Goal: Transaction & Acquisition: Book appointment/travel/reservation

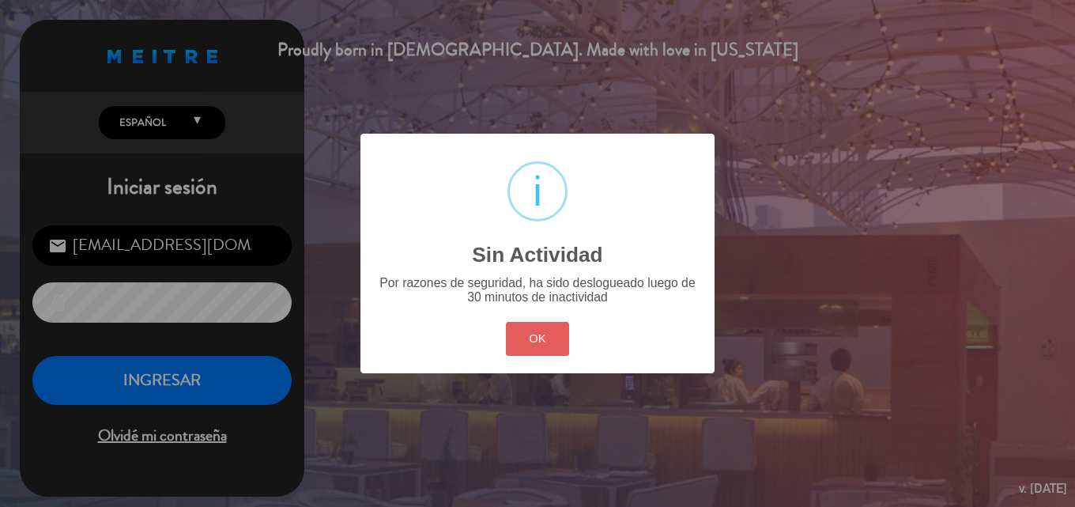
click at [545, 344] on button "OK" at bounding box center [538, 339] width 64 height 34
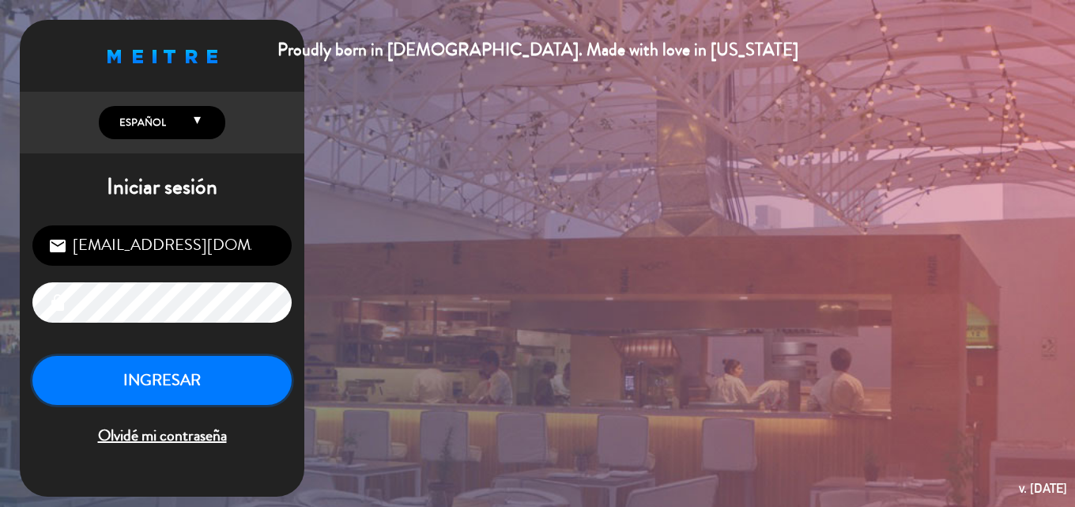
click at [168, 379] on button "INGRESAR" at bounding box center [161, 381] width 259 height 50
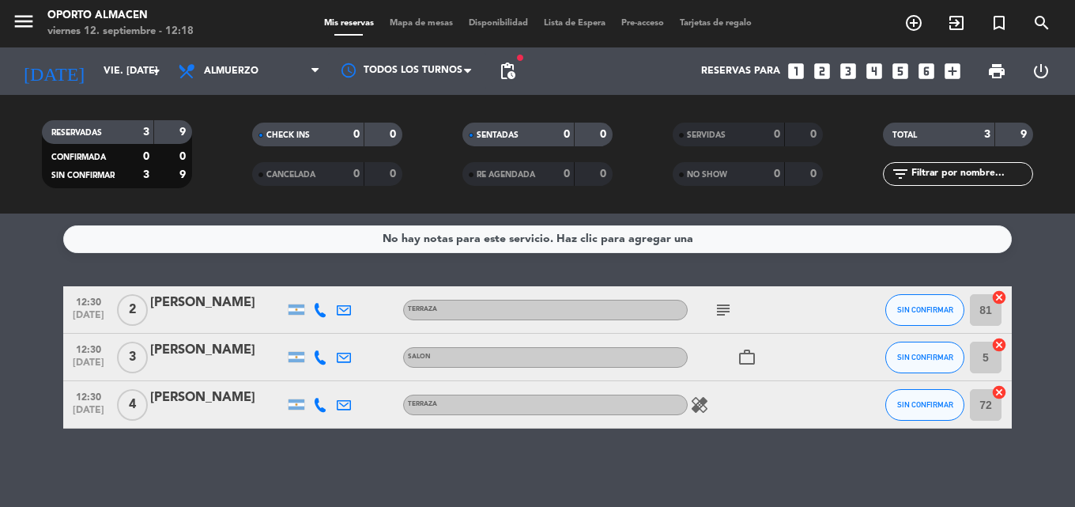
click at [723, 310] on icon "subject" at bounding box center [723, 309] width 19 height 19
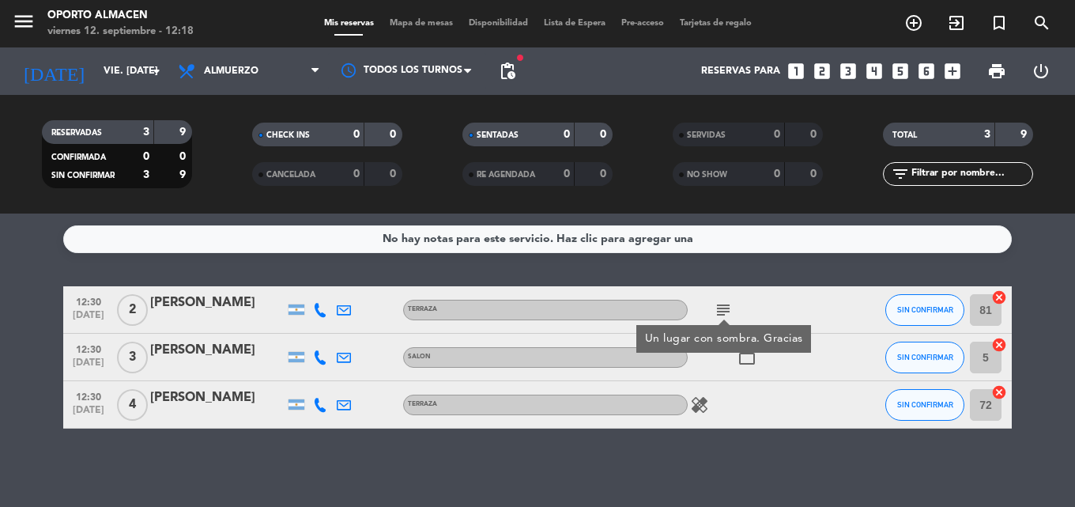
click at [723, 310] on icon "subject" at bounding box center [723, 309] width 19 height 19
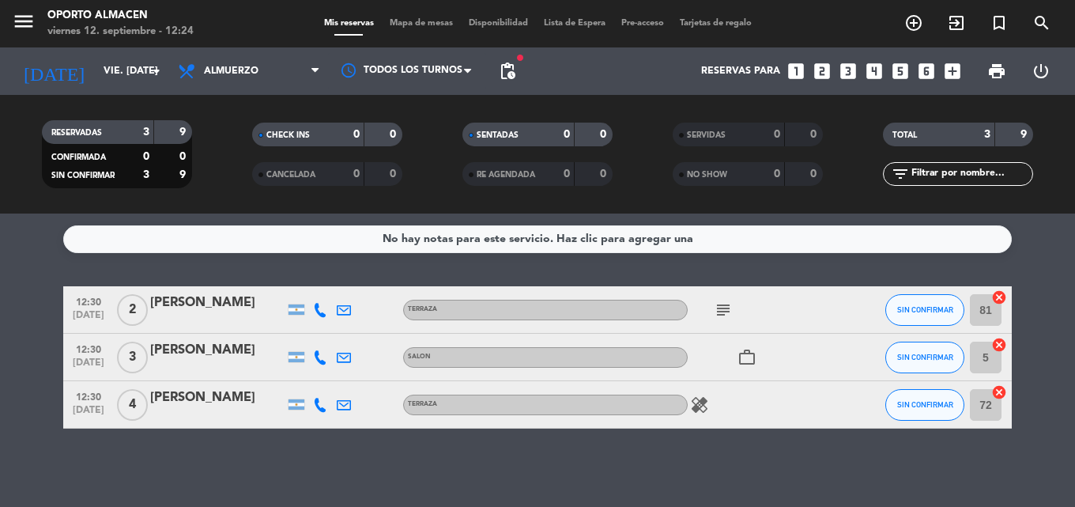
click at [845, 68] on icon "looks_3" at bounding box center [848, 71] width 21 height 21
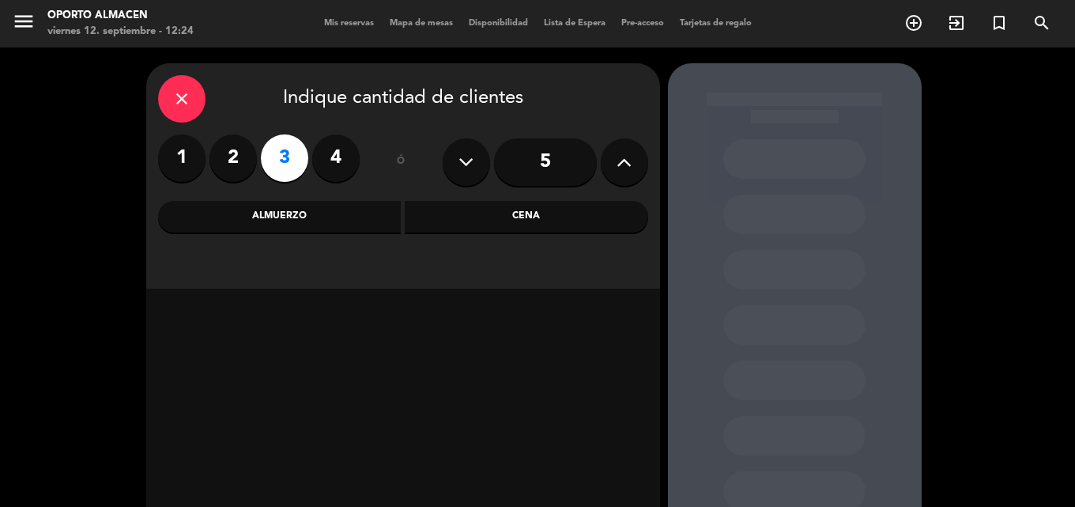
click at [327, 219] on div "Almuerzo" at bounding box center [280, 217] width 244 height 32
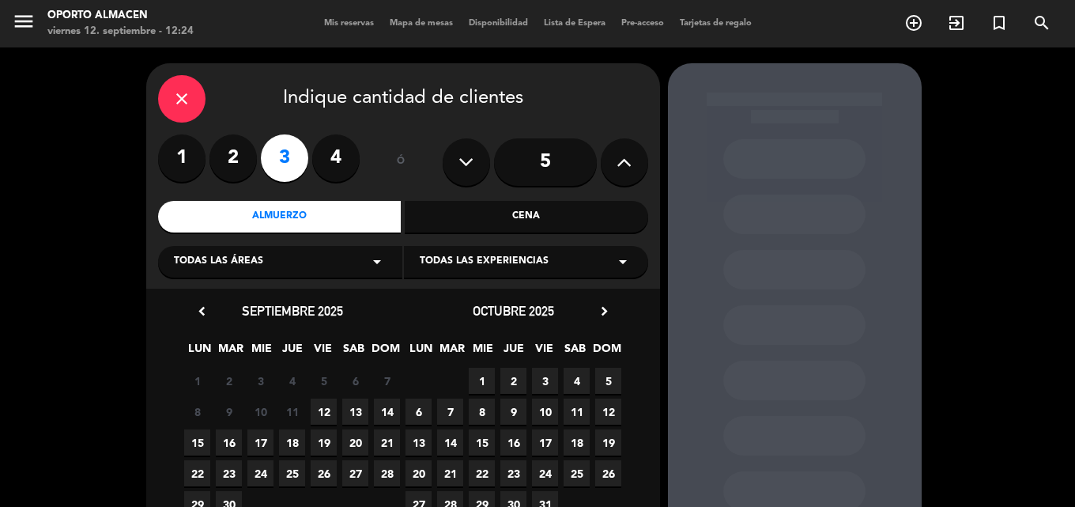
click at [324, 406] on span "12" at bounding box center [324, 412] width 26 height 26
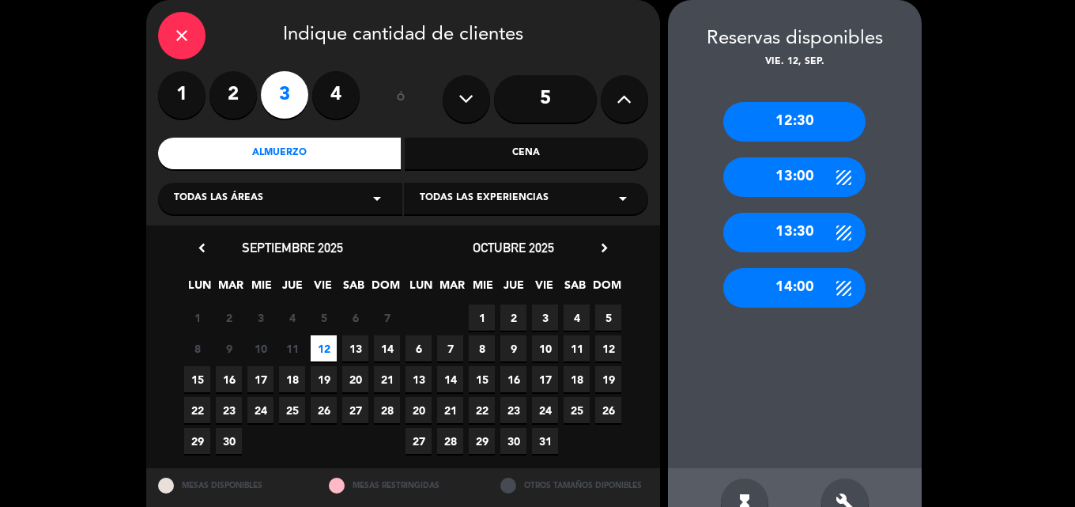
click at [807, 176] on div "13:00" at bounding box center [794, 177] width 142 height 40
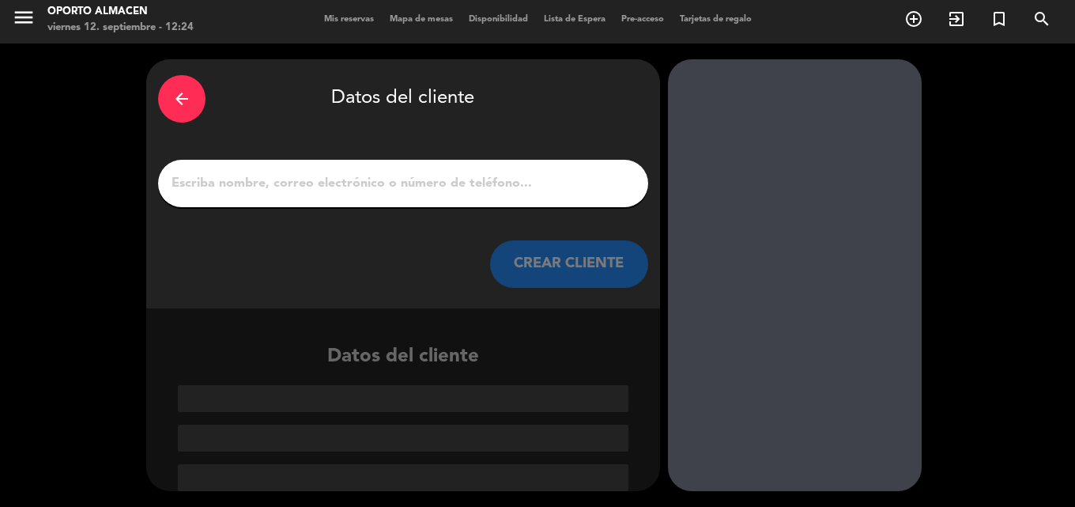
click at [397, 172] on input "1" at bounding box center [403, 183] width 467 height 22
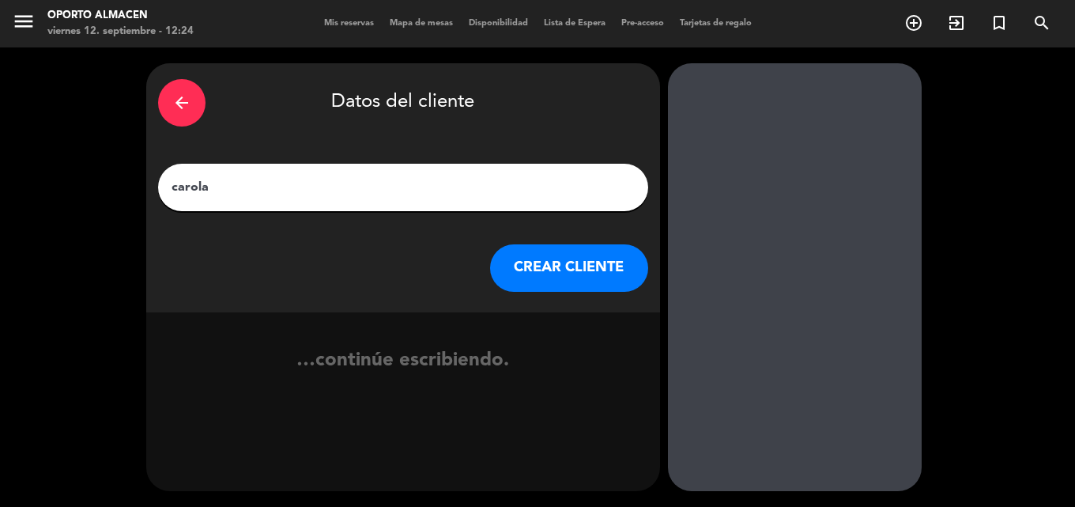
type input "carola"
click at [585, 274] on button "CREAR CLIENTE" at bounding box center [569, 267] width 158 height 47
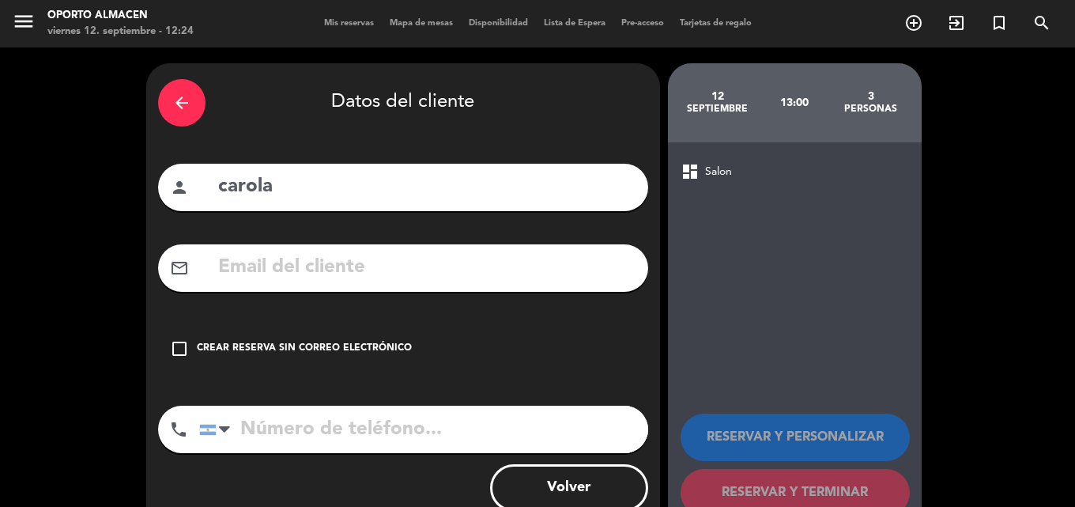
click at [776, 168] on div "dashboard Salon" at bounding box center [795, 171] width 229 height 19
click at [245, 349] on div "Crear reserva sin correo electrónico" at bounding box center [304, 349] width 215 height 16
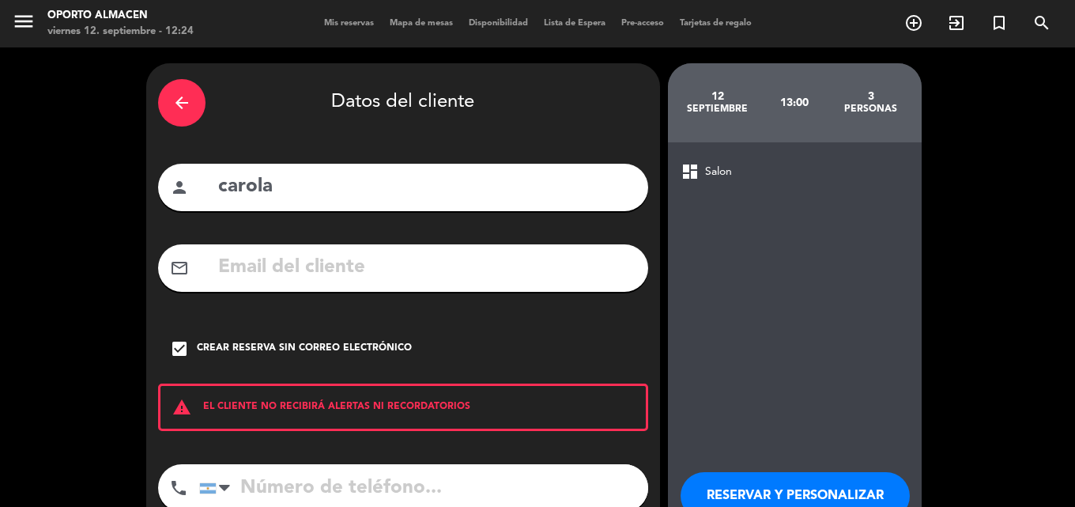
click at [791, 482] on button "RESERVAR Y PERSONALIZAR" at bounding box center [795, 495] width 229 height 47
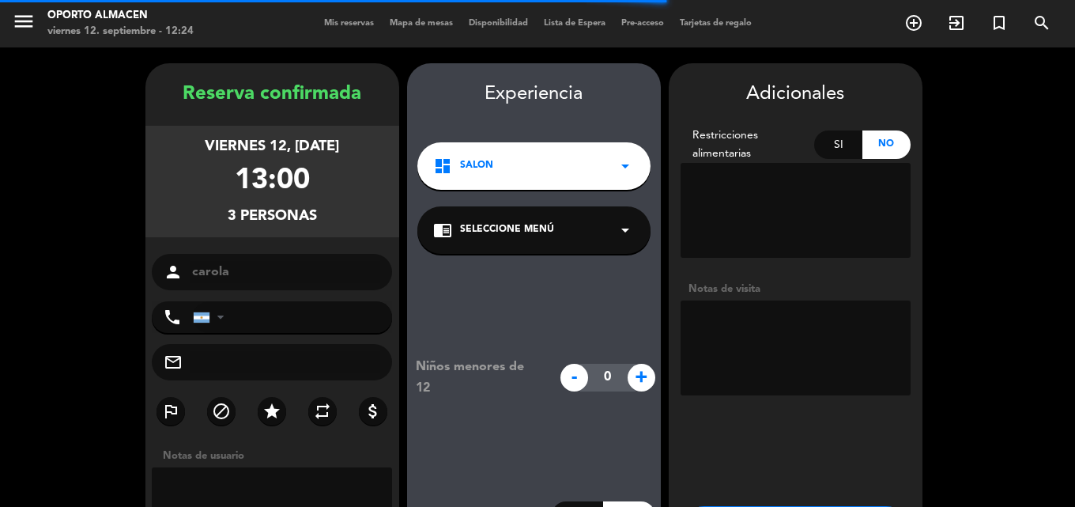
scroll to position [63, 0]
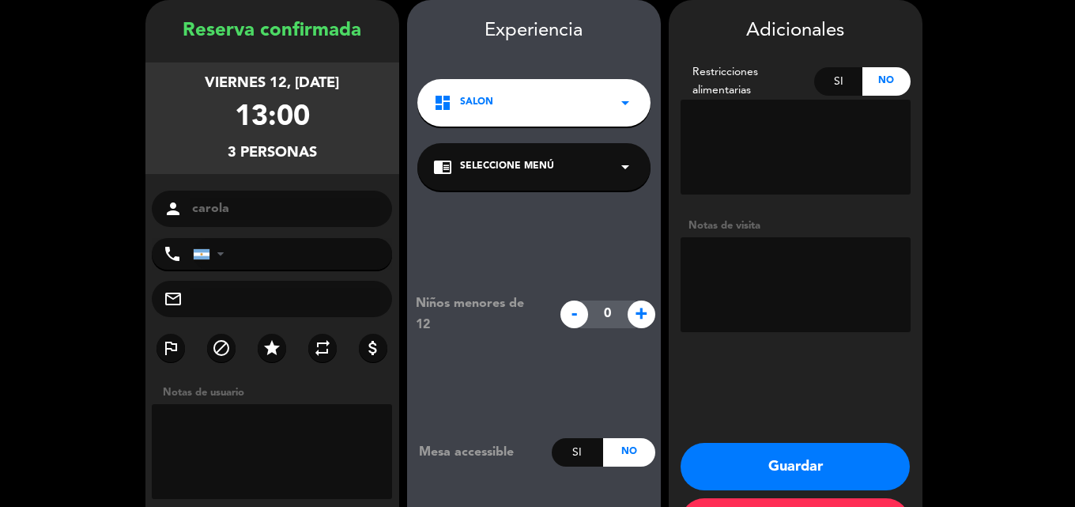
click at [787, 477] on button "Guardar" at bounding box center [795, 466] width 229 height 47
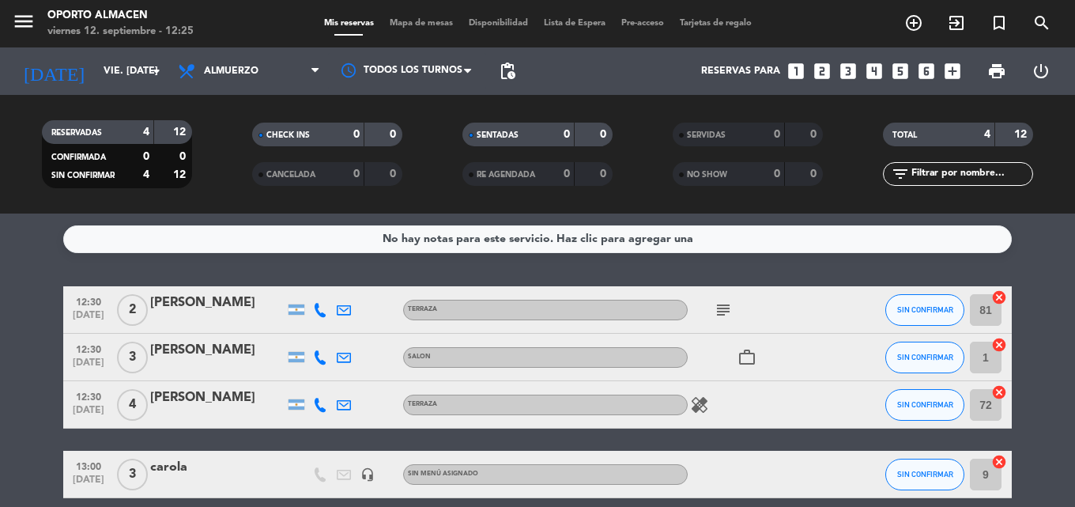
click at [718, 306] on icon "subject" at bounding box center [723, 309] width 19 height 19
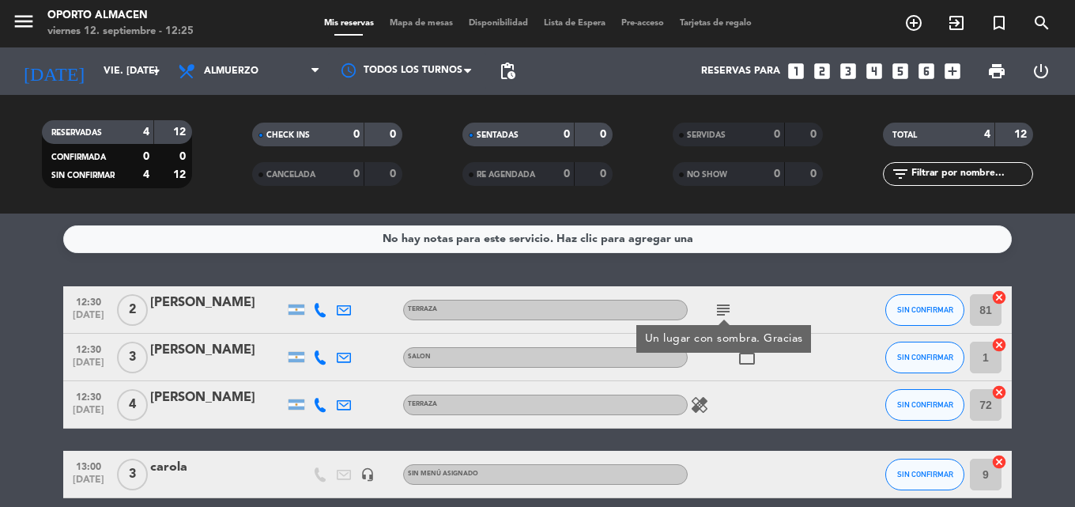
click at [723, 307] on icon "subject" at bounding box center [723, 309] width 19 height 19
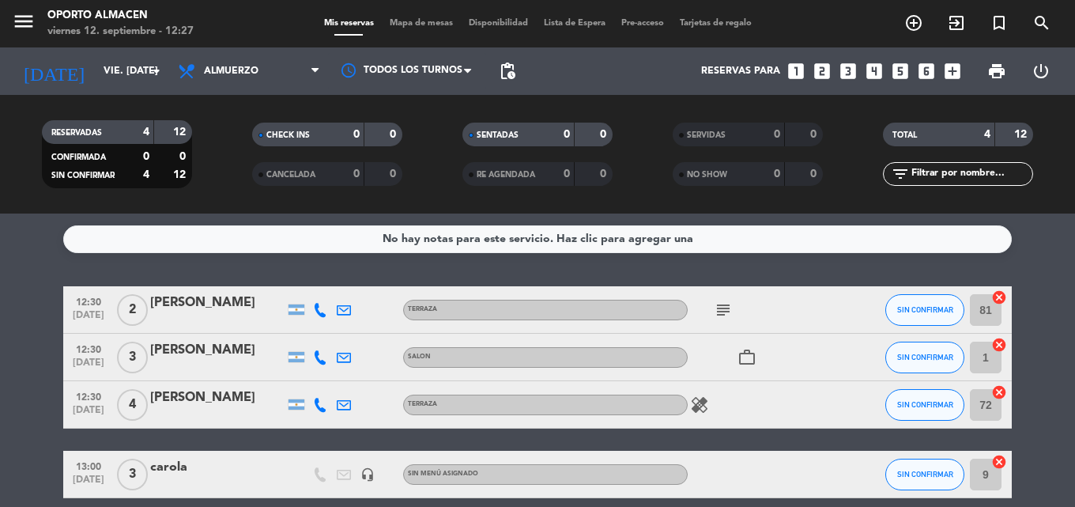
click at [719, 311] on icon "subject" at bounding box center [723, 309] width 19 height 19
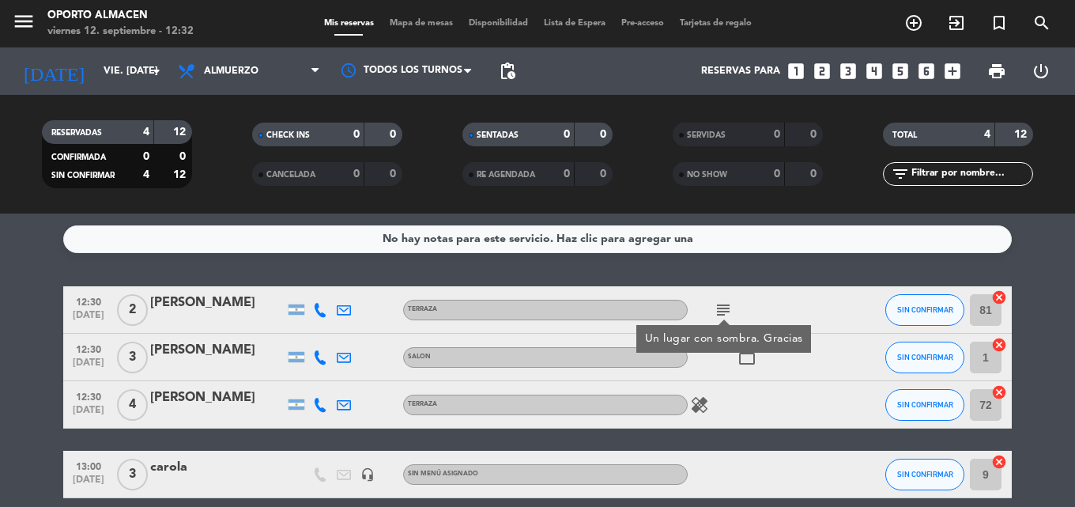
click at [198, 315] on div at bounding box center [217, 320] width 134 height 13
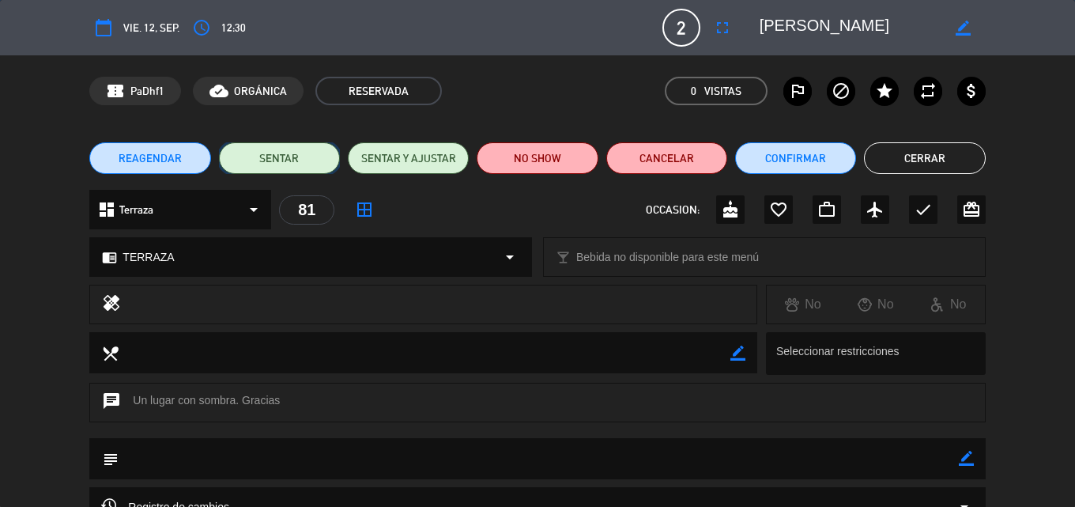
click at [287, 158] on button "SENTAR" at bounding box center [279, 158] width 121 height 32
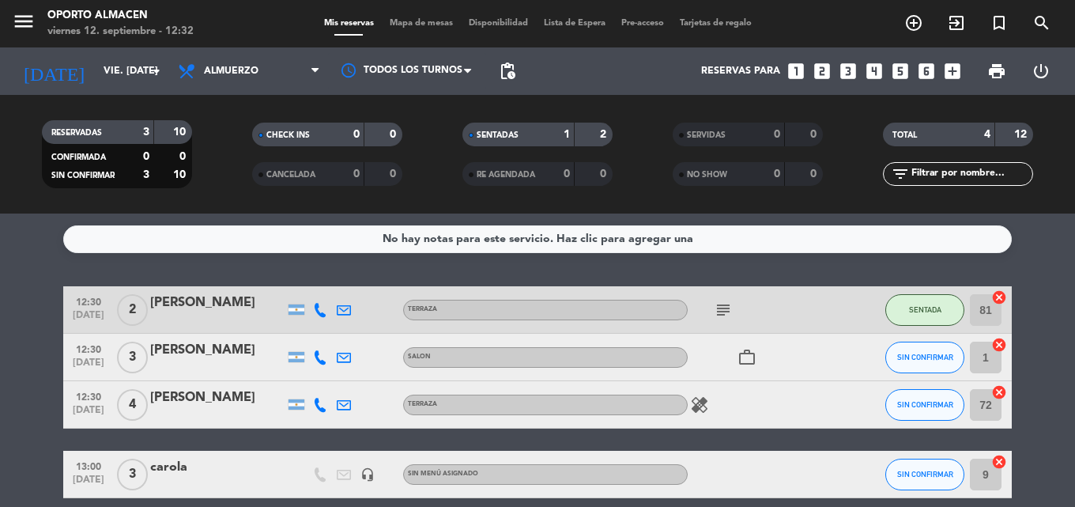
click at [224, 401] on div "[PERSON_NAME]" at bounding box center [217, 397] width 134 height 21
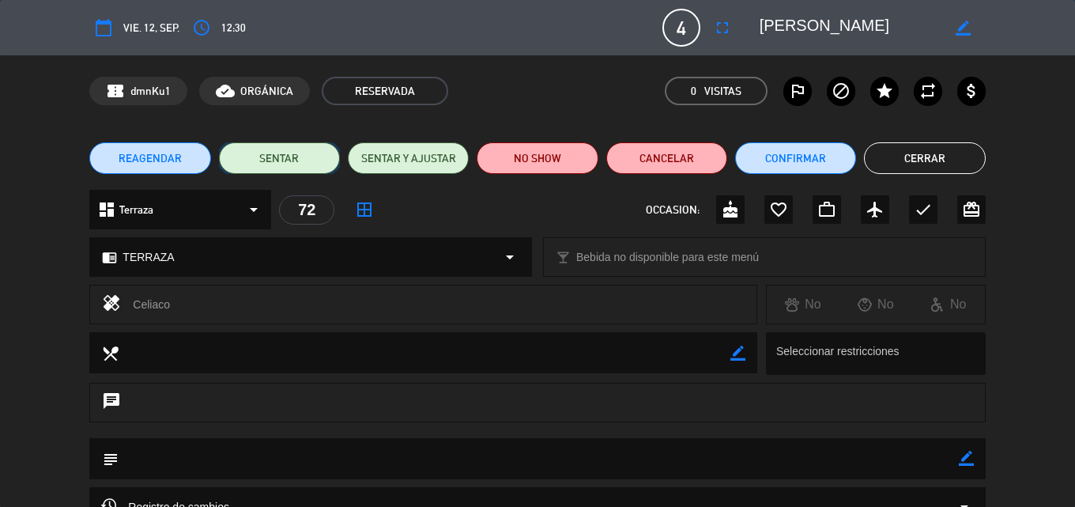
click at [292, 163] on button "SENTAR" at bounding box center [279, 158] width 121 height 32
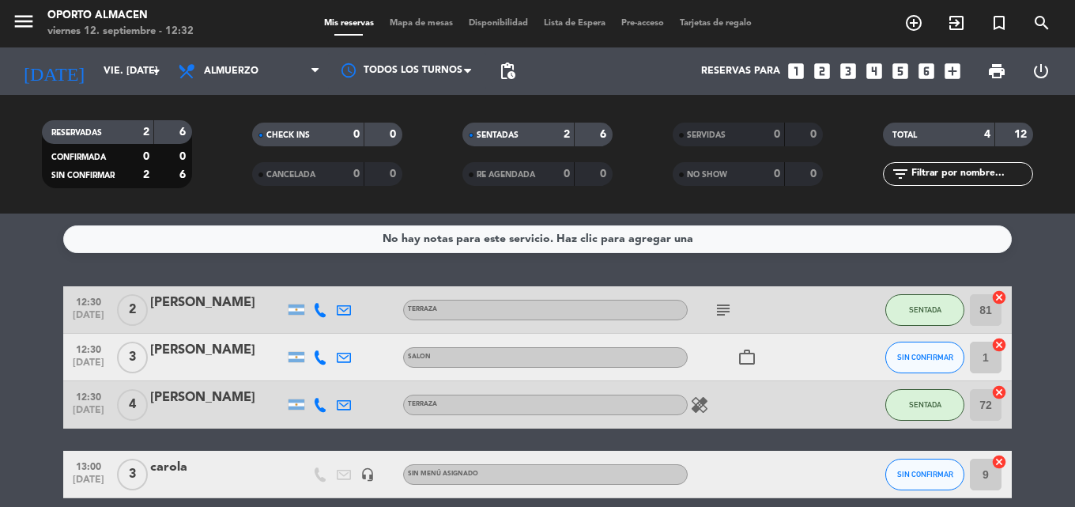
scroll to position [70, 0]
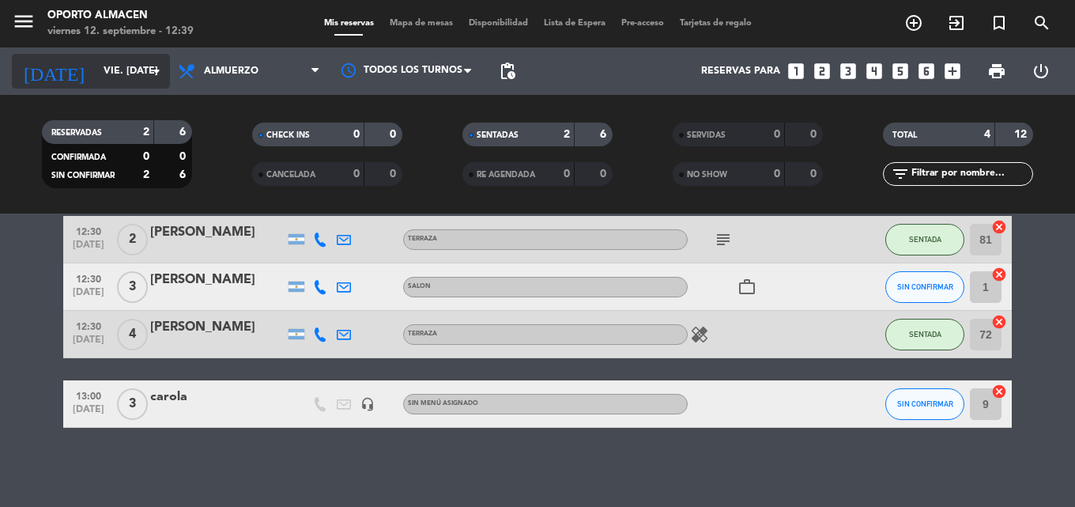
click at [108, 70] on input "vie. [DATE]" at bounding box center [163, 71] width 134 height 27
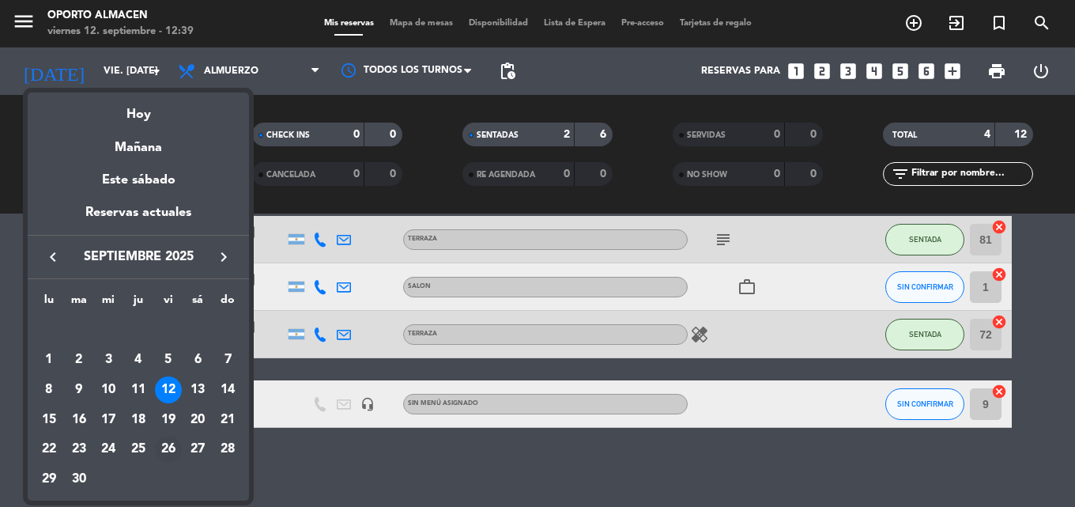
click at [171, 449] on div "26" at bounding box center [168, 449] width 27 height 27
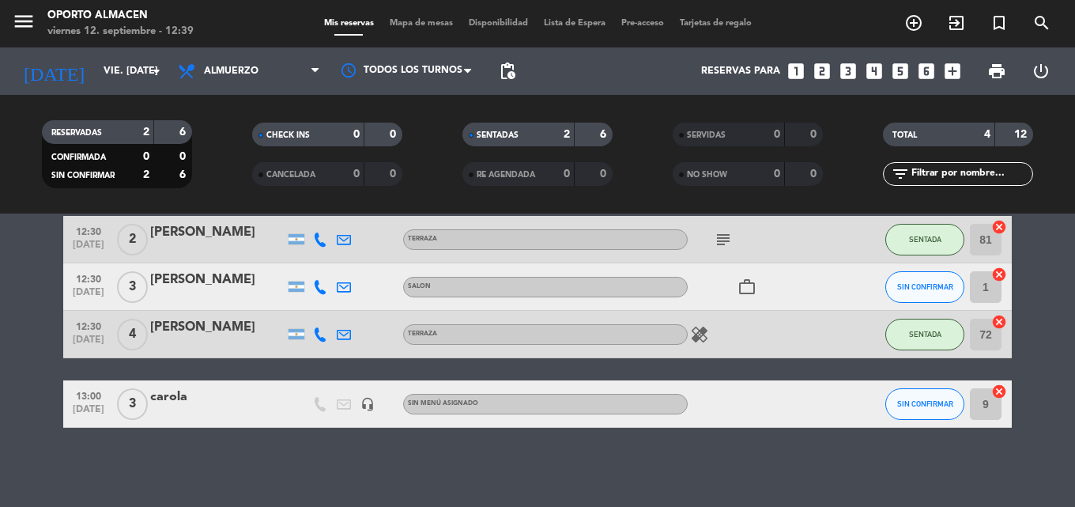
type input "vie. [DATE]"
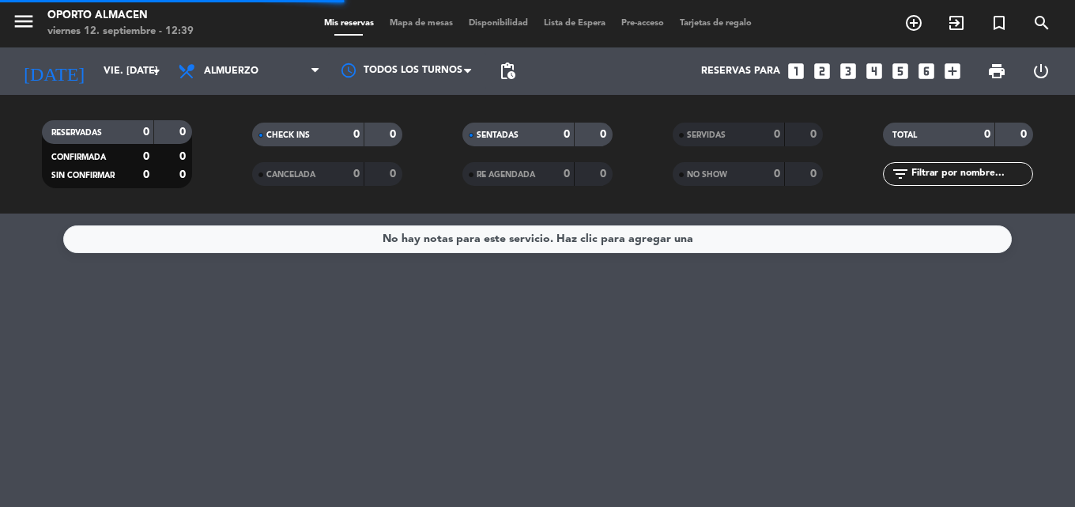
scroll to position [0, 0]
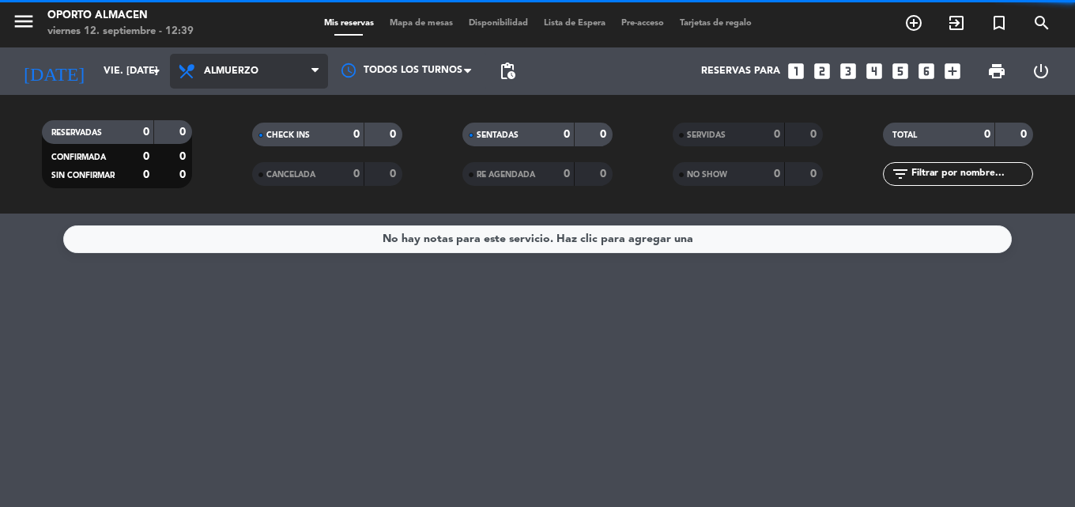
click at [271, 73] on span "Almuerzo" at bounding box center [249, 71] width 158 height 35
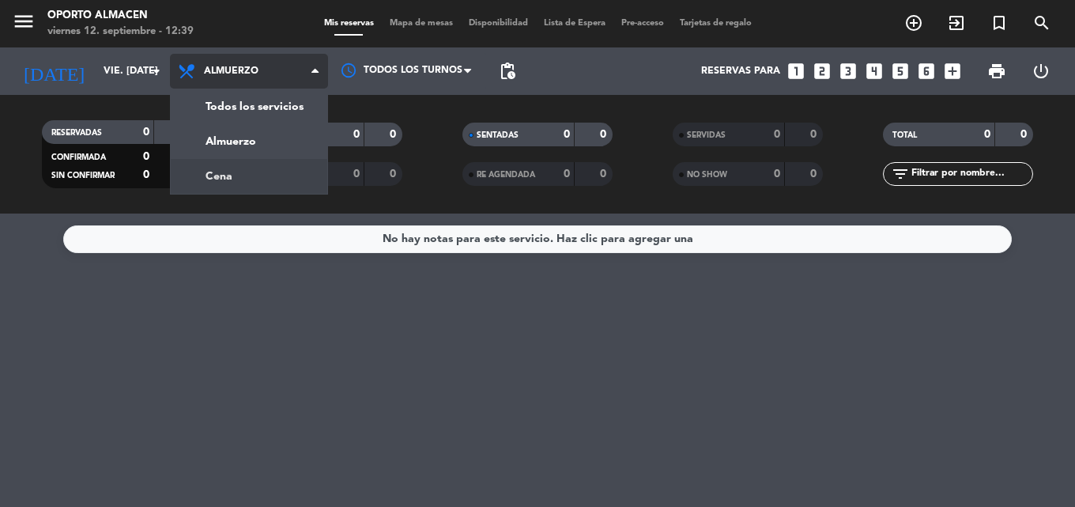
click at [267, 172] on div "menu Oporto Almacen viernes 12. septiembre - 12:39 Mis reservas Mapa de mesas D…" at bounding box center [537, 106] width 1075 height 213
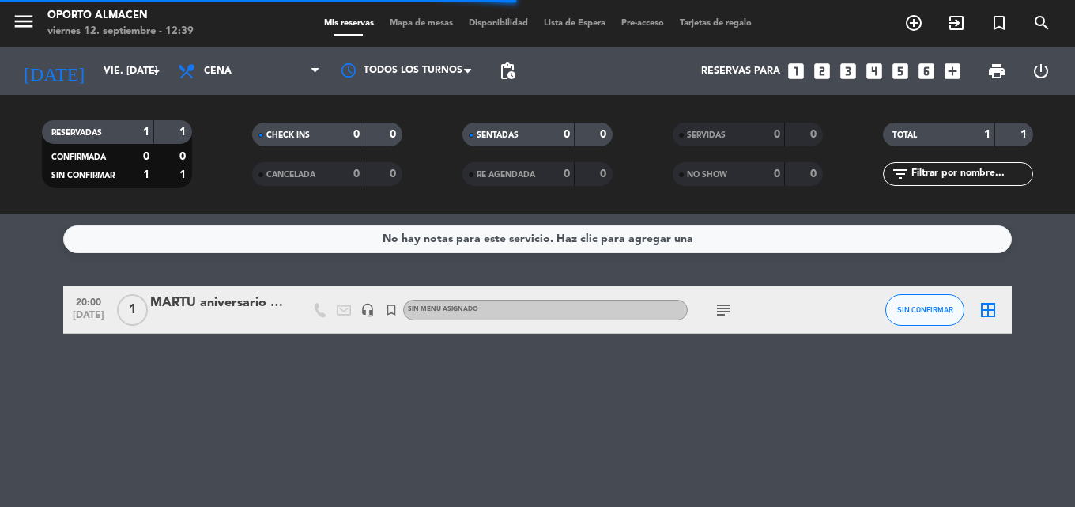
click at [216, 308] on div "MARTU aniversario [PERSON_NAME]" at bounding box center [217, 303] width 134 height 21
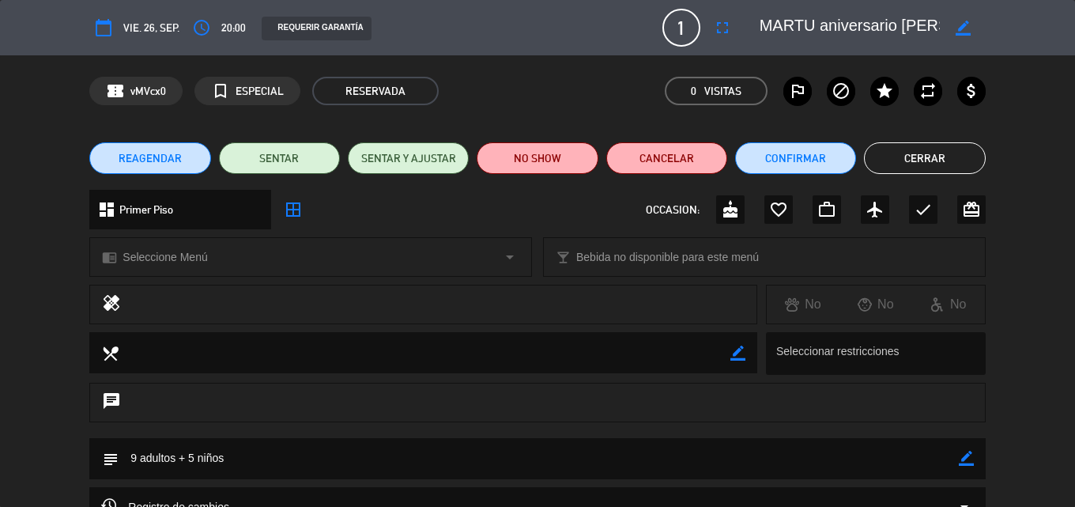
scroll to position [79, 0]
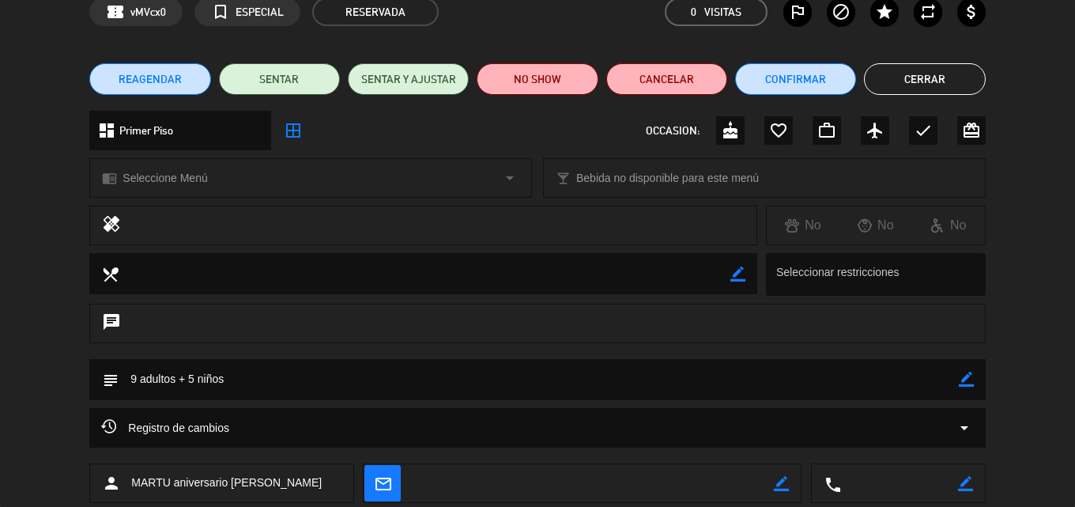
click at [975, 373] on div "subject border_color" at bounding box center [537, 379] width 896 height 41
click at [872, 383] on textarea at bounding box center [539, 379] width 840 height 40
click at [964, 385] on icon "border_color" at bounding box center [966, 379] width 15 height 15
click at [884, 376] on textarea at bounding box center [539, 379] width 840 height 40
click at [965, 377] on icon at bounding box center [966, 379] width 15 height 15
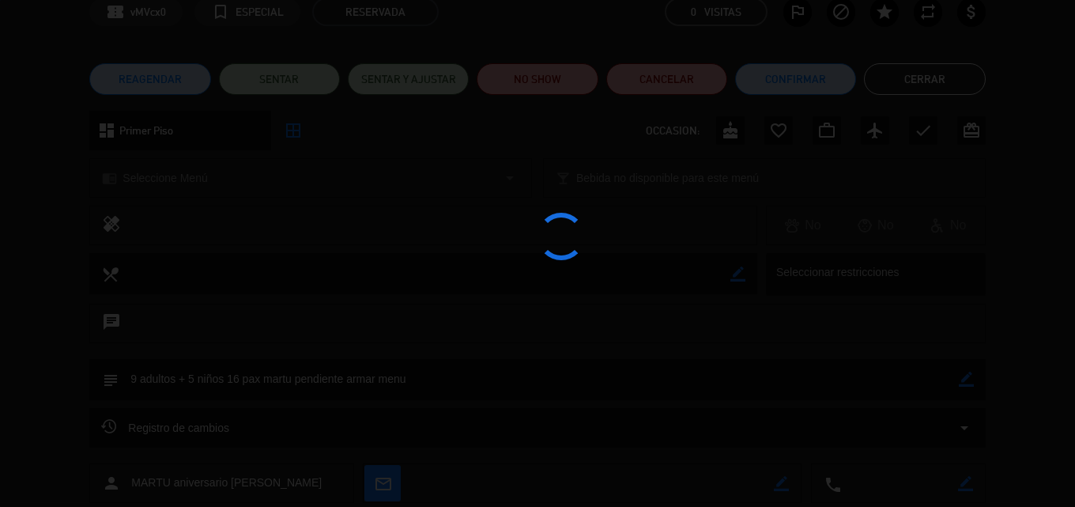
type textarea "9 adultos + 5 niños 16 pax martu pendiente armar menu"
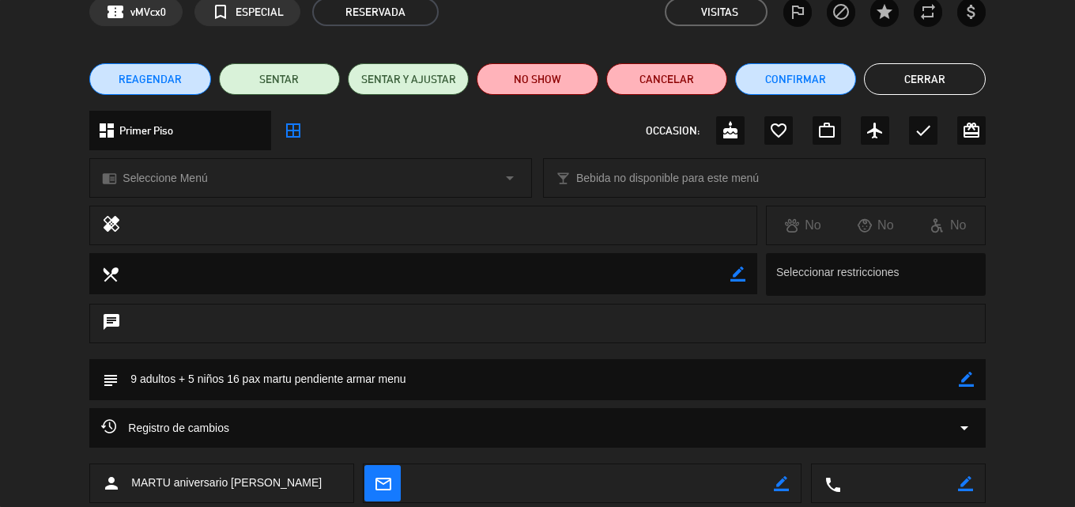
click at [894, 73] on button "Cerrar" at bounding box center [924, 79] width 121 height 32
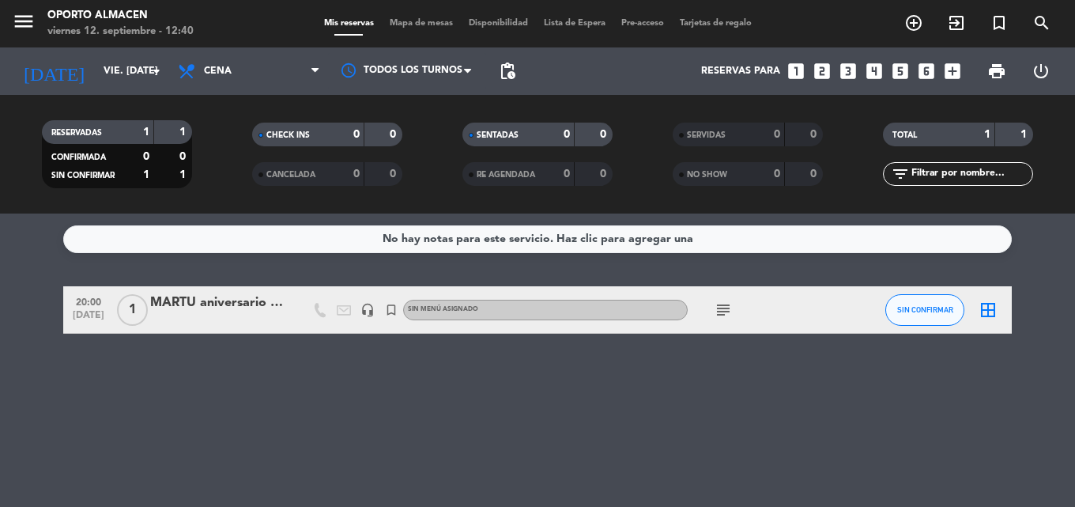
click at [730, 313] on icon "subject" at bounding box center [723, 309] width 19 height 19
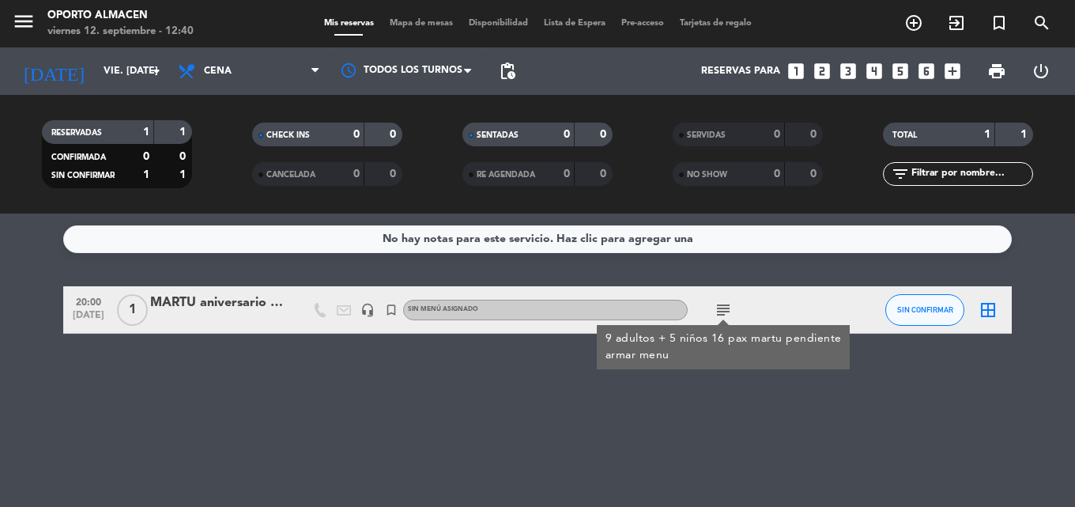
click at [730, 313] on icon "subject" at bounding box center [723, 309] width 19 height 19
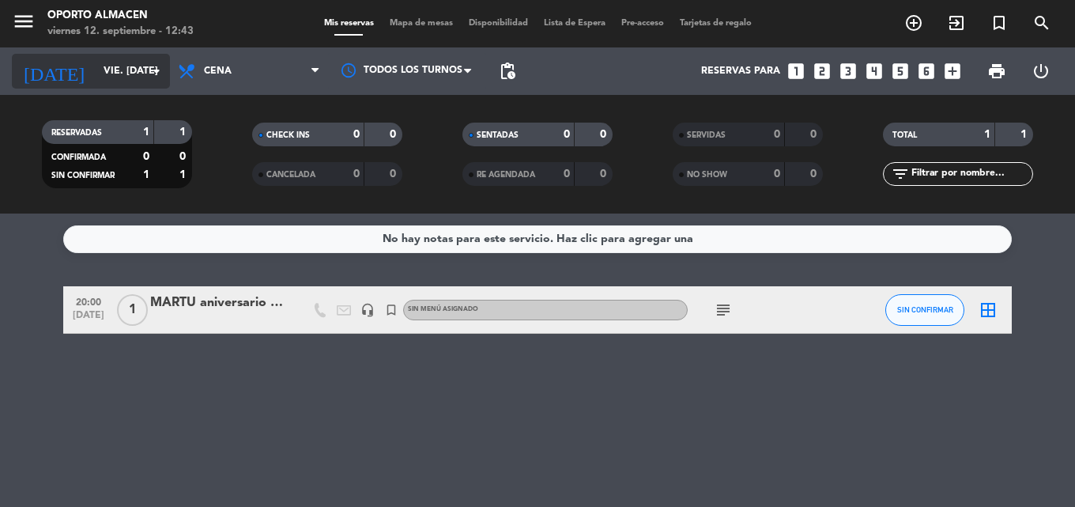
click at [138, 76] on input "vie. [DATE]" at bounding box center [163, 71] width 134 height 27
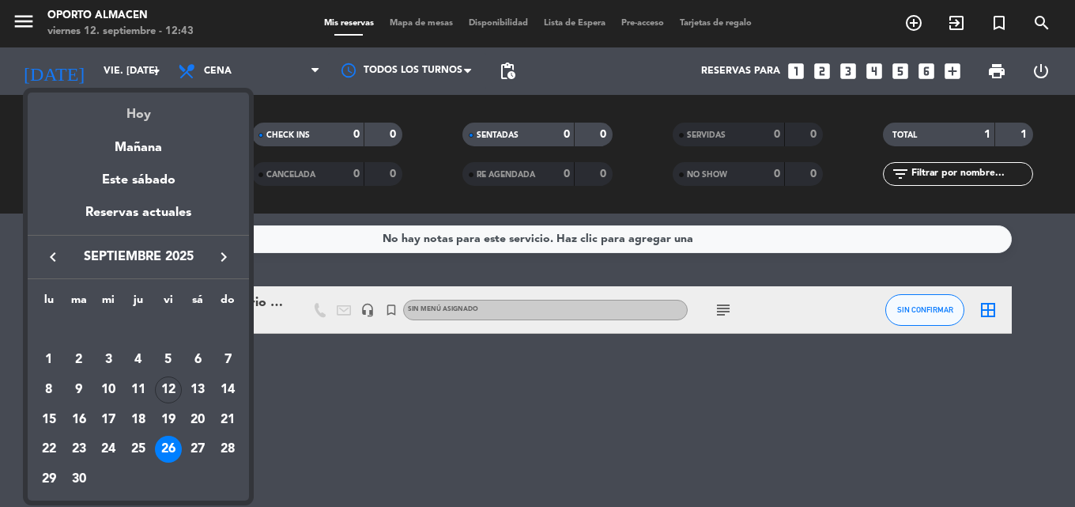
click at [152, 115] on div "Hoy" at bounding box center [138, 109] width 221 height 32
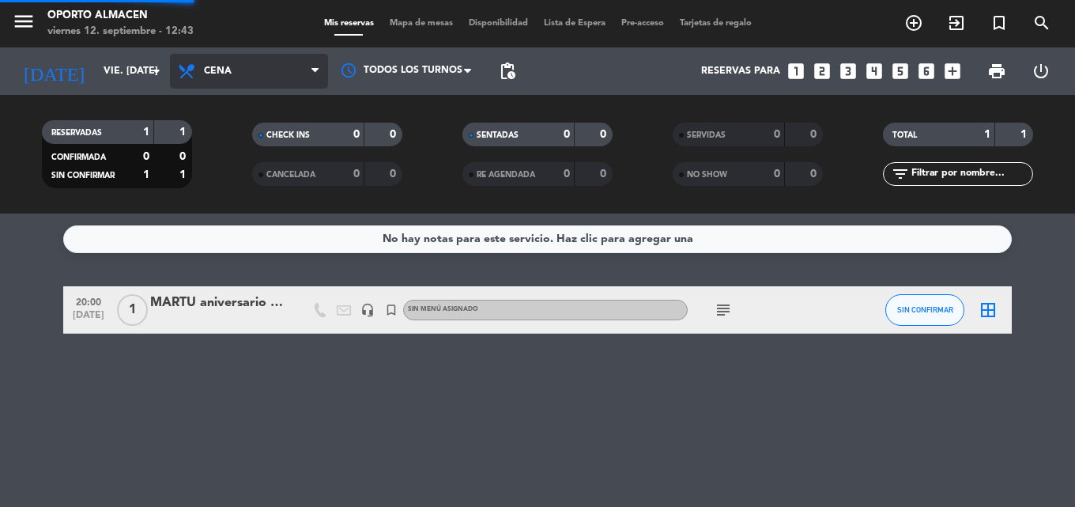
click at [228, 70] on span "Cena" at bounding box center [218, 71] width 28 height 11
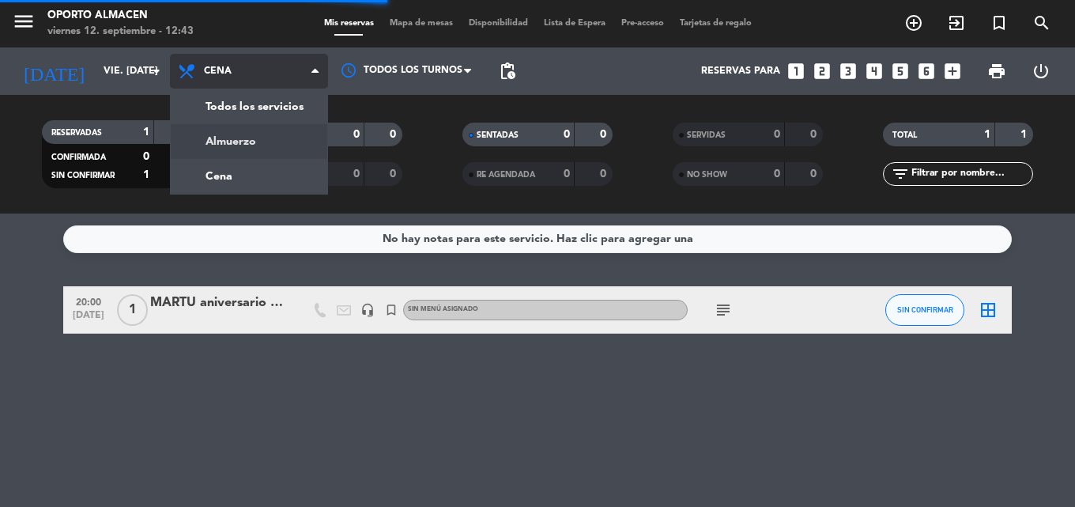
click at [234, 138] on div "menu Oporto Almacen viernes 12. septiembre - 12:43 Mis reservas Mapa de mesas D…" at bounding box center [537, 106] width 1075 height 213
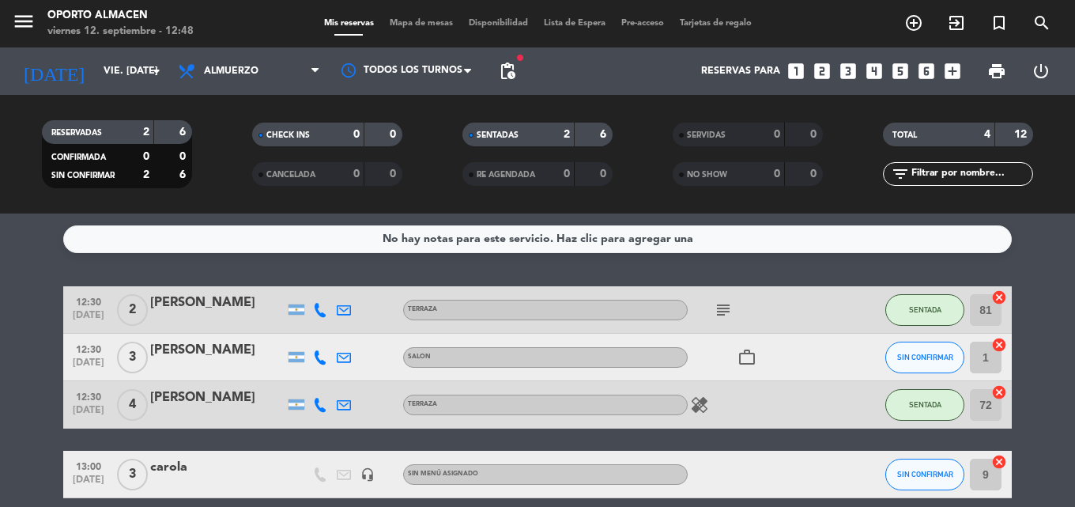
scroll to position [70, 0]
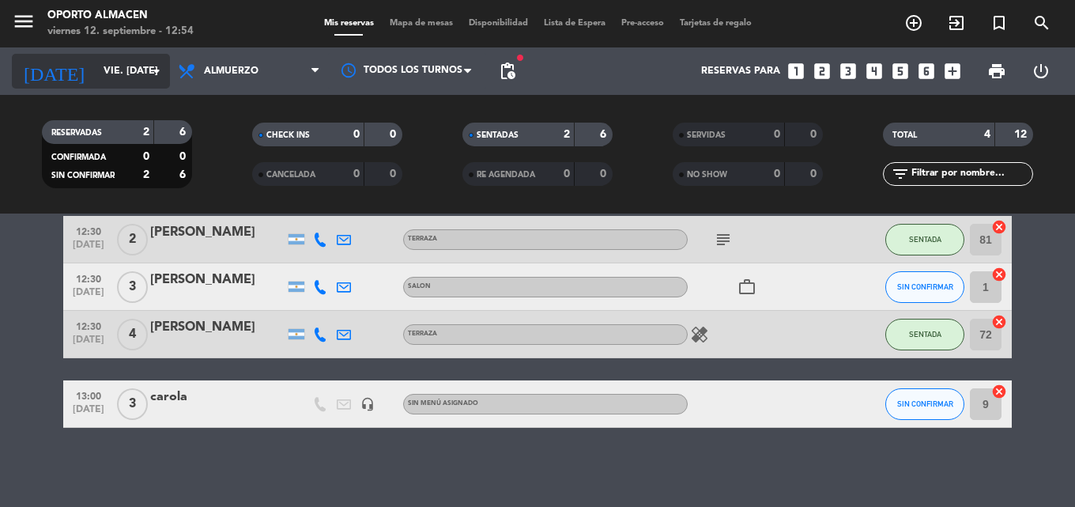
click at [120, 72] on input "vie. [DATE]" at bounding box center [163, 71] width 134 height 27
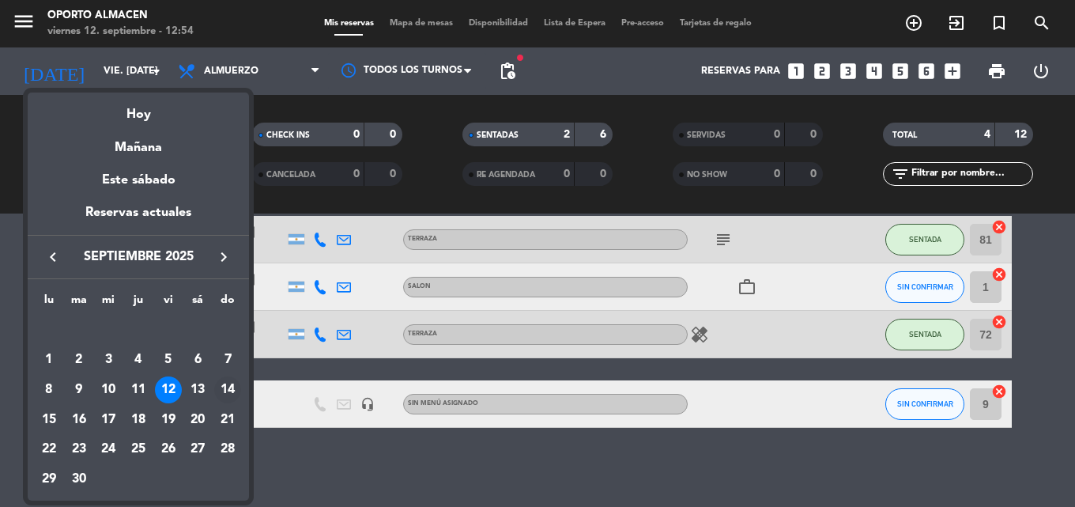
click at [226, 391] on div "14" at bounding box center [227, 389] width 27 height 27
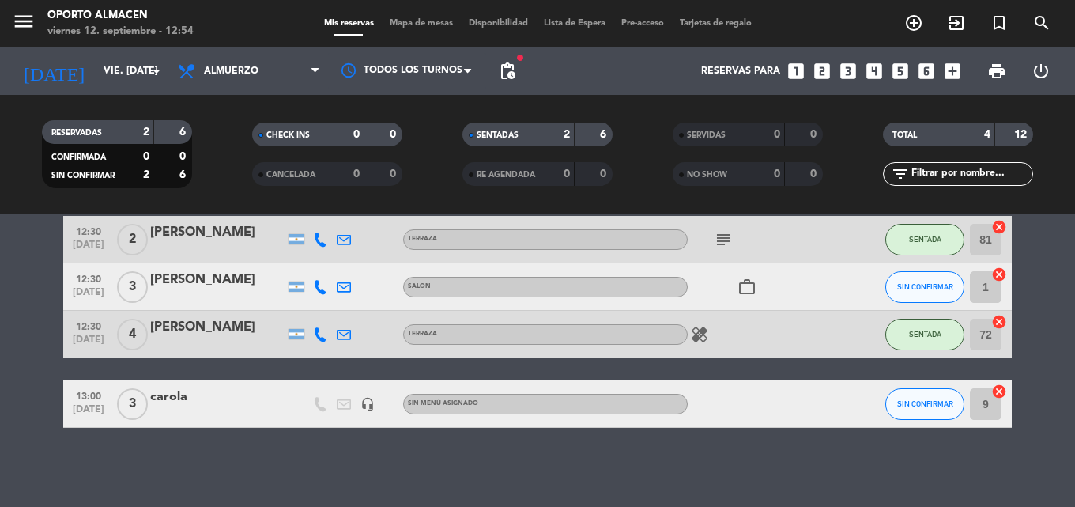
type input "dom. [DATE]"
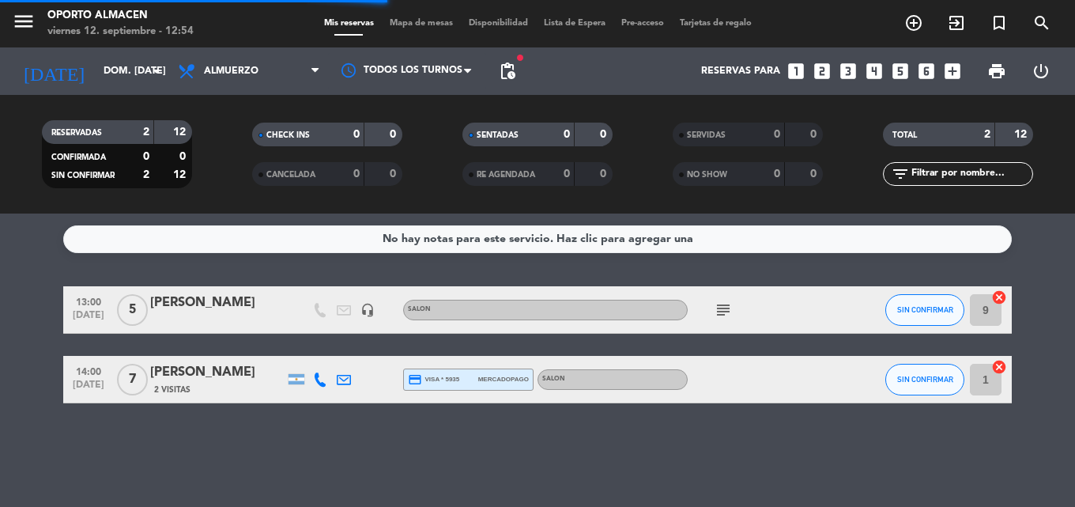
scroll to position [0, 0]
click at [723, 311] on icon "subject" at bounding box center [723, 309] width 19 height 19
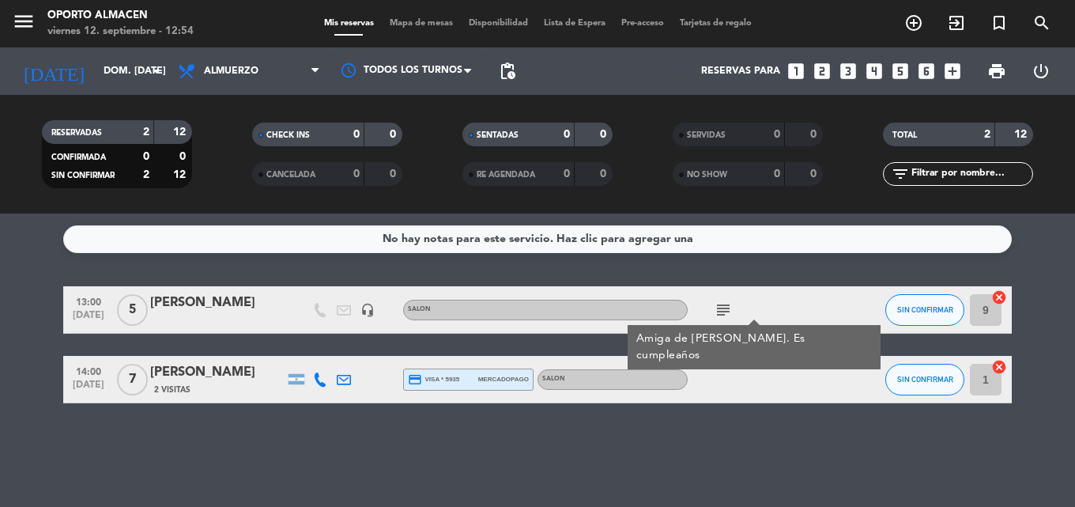
click at [723, 310] on icon "subject" at bounding box center [723, 309] width 19 height 19
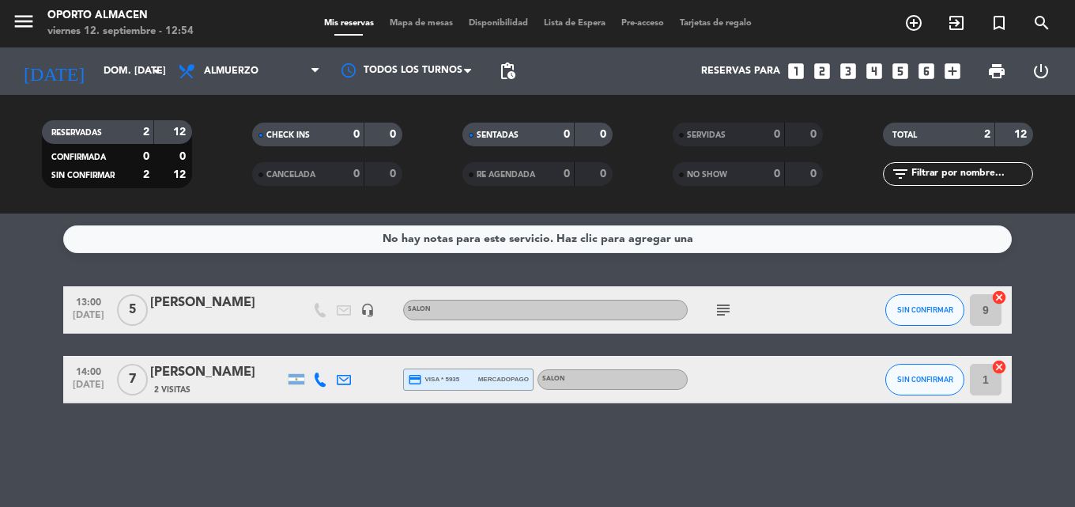
click at [822, 66] on icon "looks_two" at bounding box center [822, 71] width 21 height 21
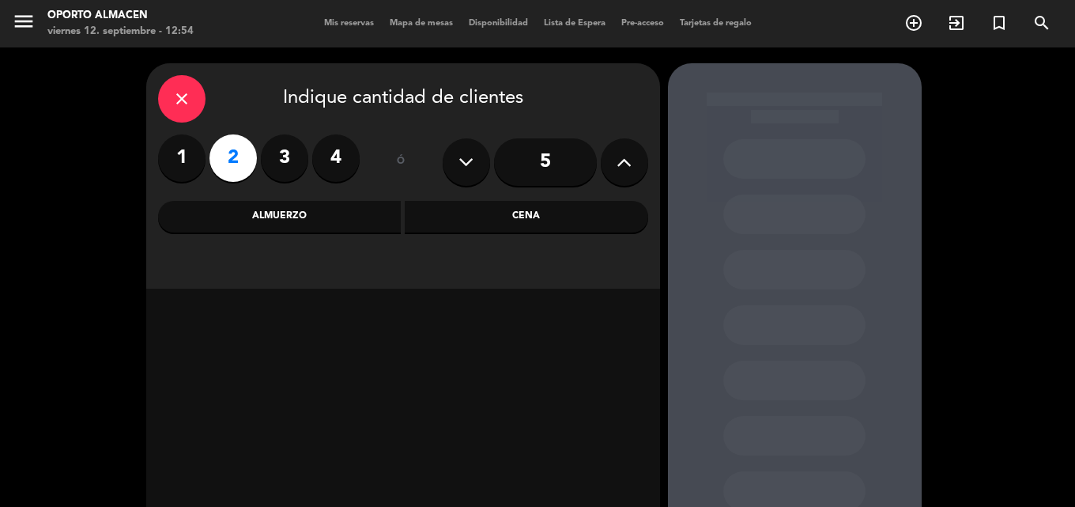
click at [334, 217] on div "Almuerzo" at bounding box center [280, 217] width 244 height 32
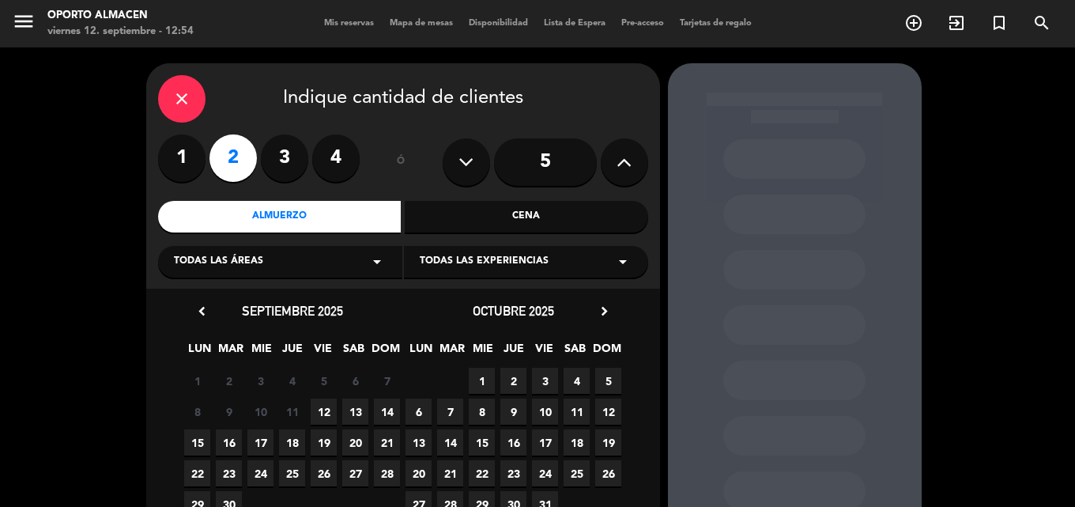
click at [390, 409] on span "14" at bounding box center [387, 412] width 26 height 26
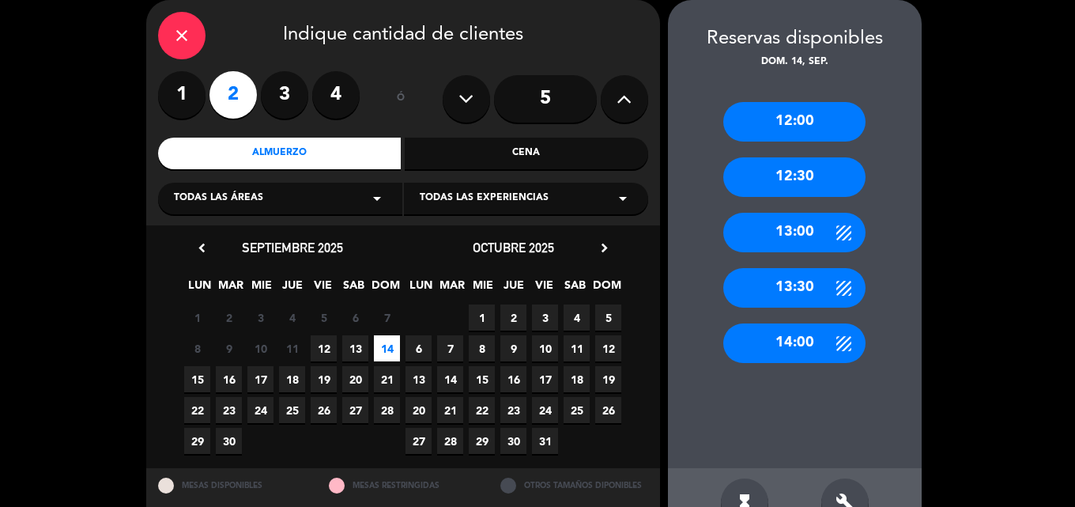
click at [792, 234] on div "13:00" at bounding box center [794, 233] width 142 height 40
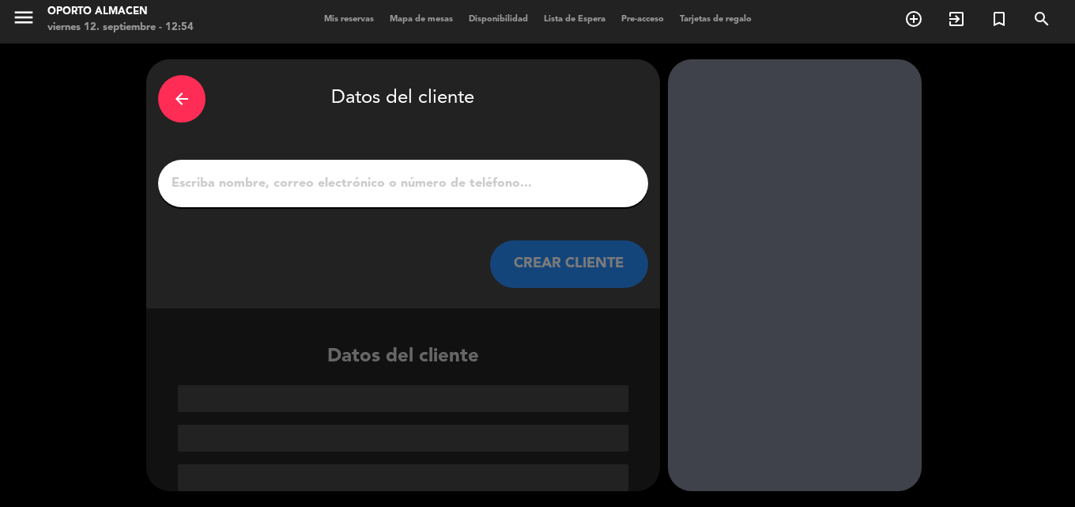
paste input "[PERSON_NAME]"
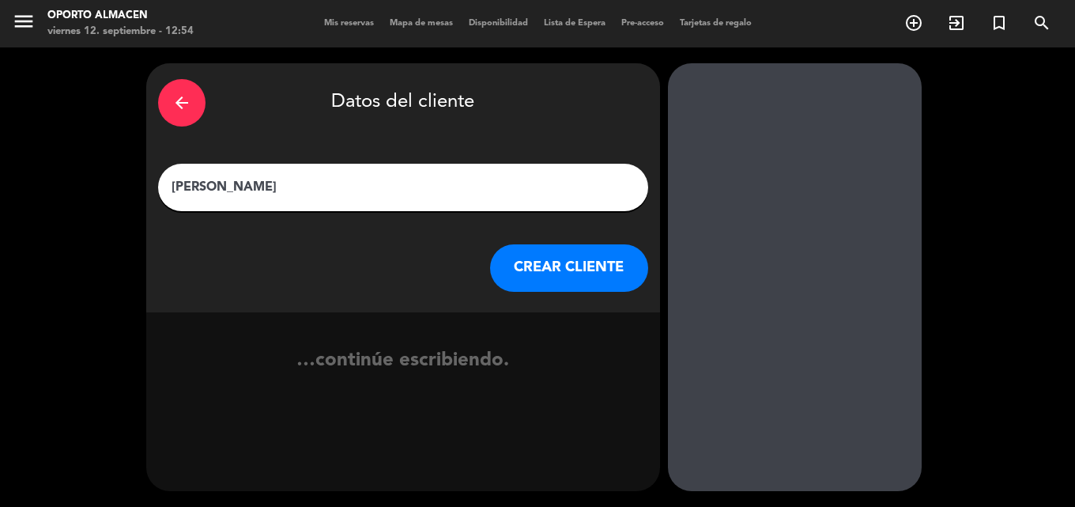
type input "[PERSON_NAME]"
click at [511, 255] on button "CREAR CLIENTE" at bounding box center [569, 267] width 158 height 47
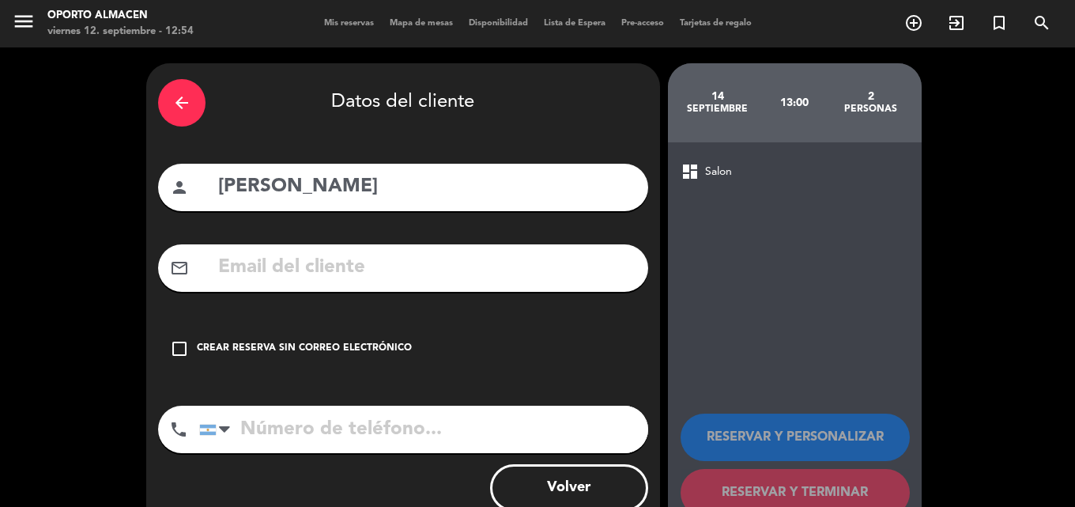
click at [181, 350] on icon "check_box_outline_blank" at bounding box center [179, 348] width 19 height 19
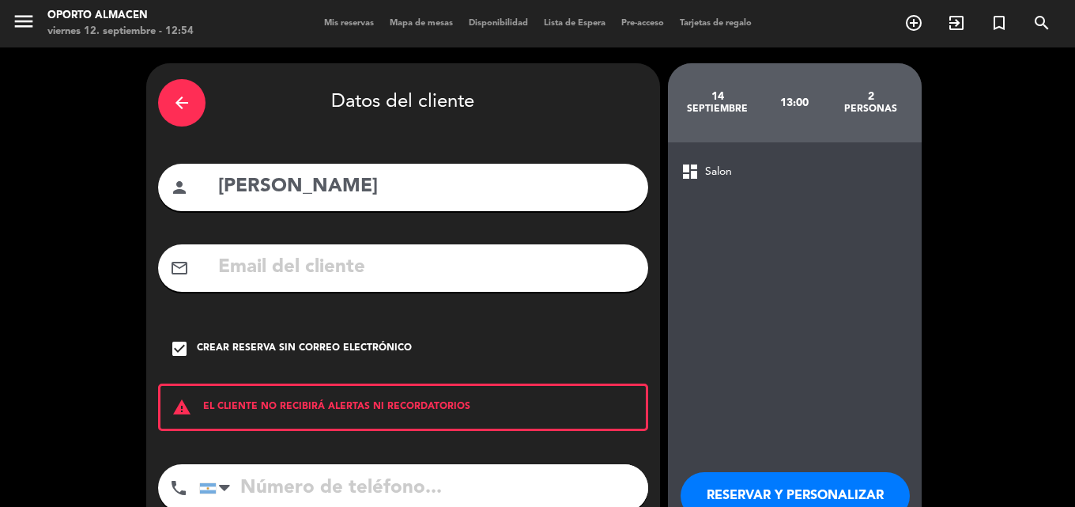
click at [328, 484] on input "tel" at bounding box center [423, 487] width 449 height 47
click at [416, 482] on input "tel" at bounding box center [423, 487] width 449 height 47
paste input "1134800205"
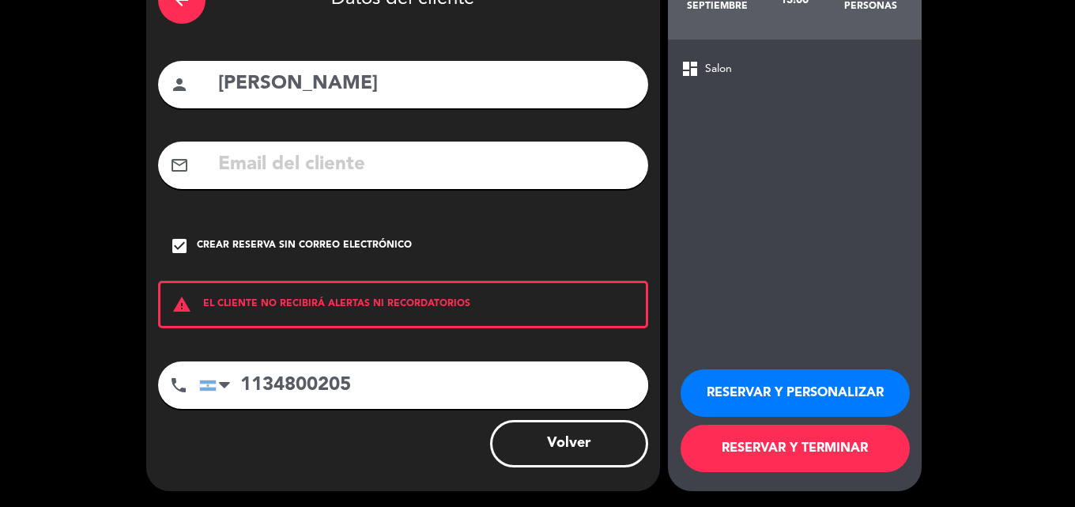
type input "1134800205"
click at [761, 395] on button "RESERVAR Y PERSONALIZAR" at bounding box center [795, 392] width 229 height 47
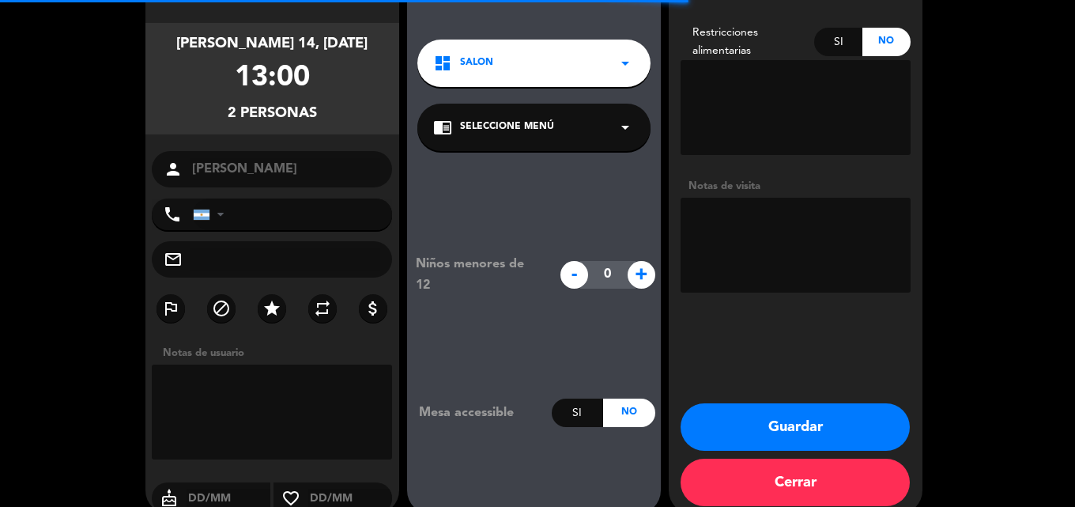
type input "[PHONE_NUMBER]"
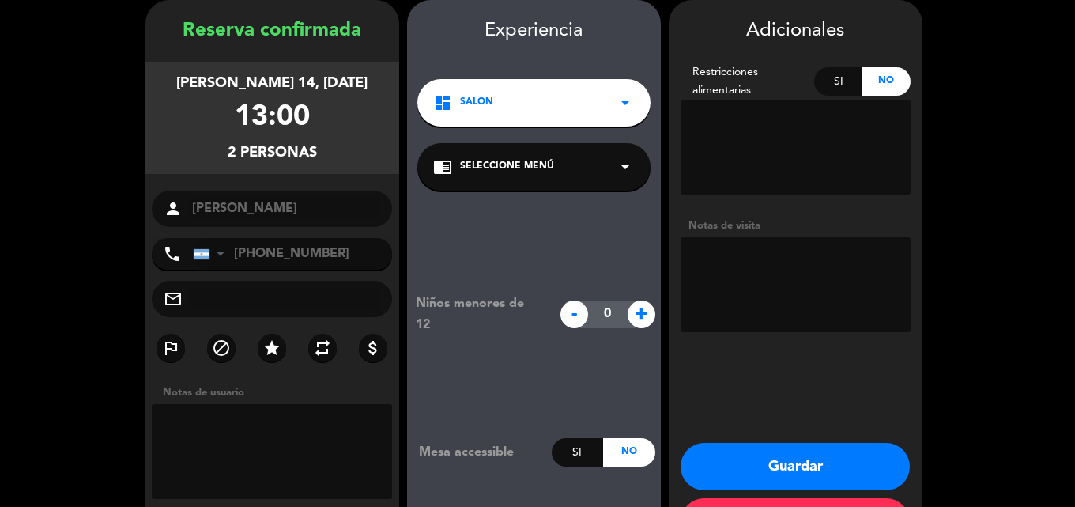
click at [581, 103] on div "dashboard Salon arrow_drop_down" at bounding box center [533, 102] width 233 height 47
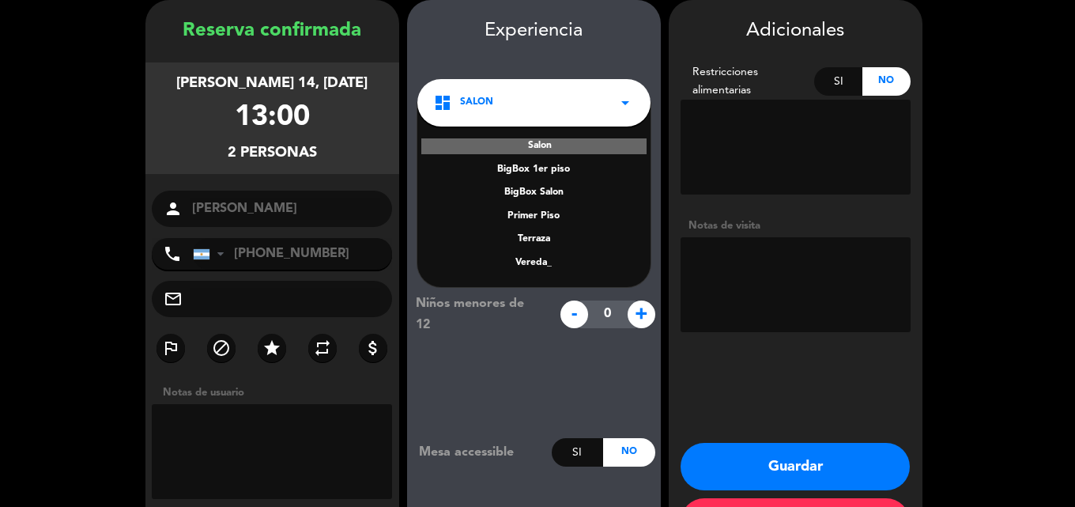
click at [546, 191] on div "BigBox Salon" at bounding box center [534, 193] width 202 height 16
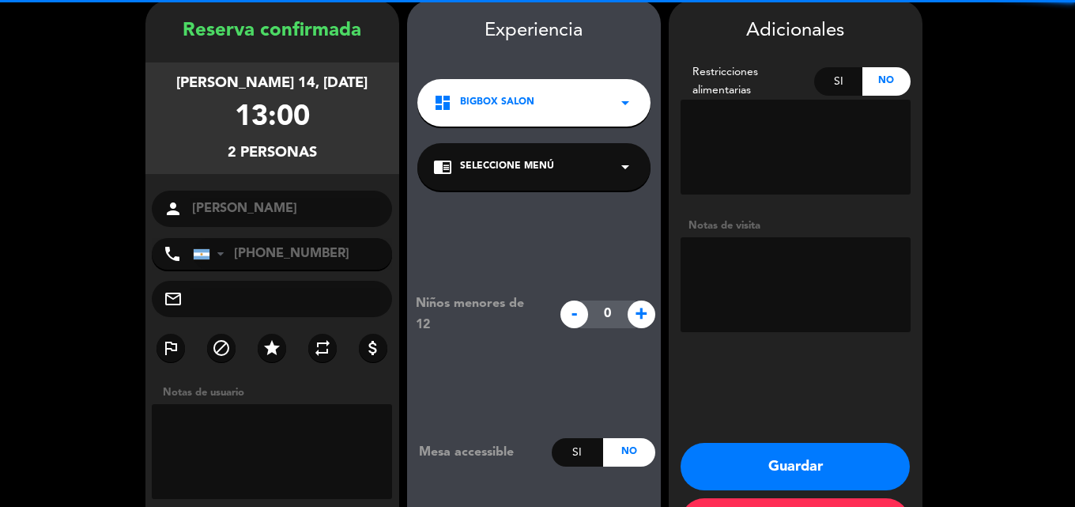
click at [547, 172] on span "Seleccione Menú" at bounding box center [507, 167] width 94 height 16
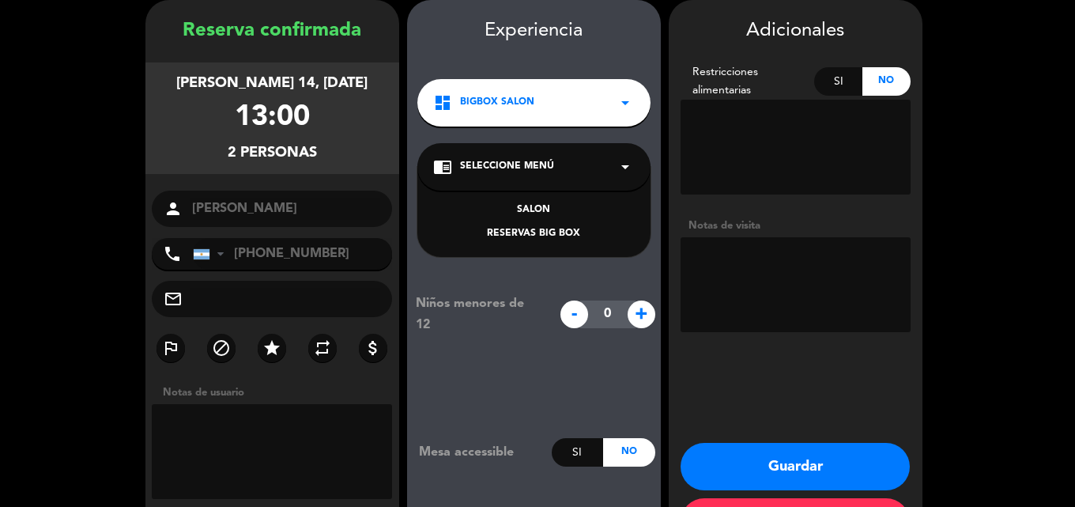
click at [545, 227] on div "RESERVAS BIG BOX" at bounding box center [534, 234] width 202 height 16
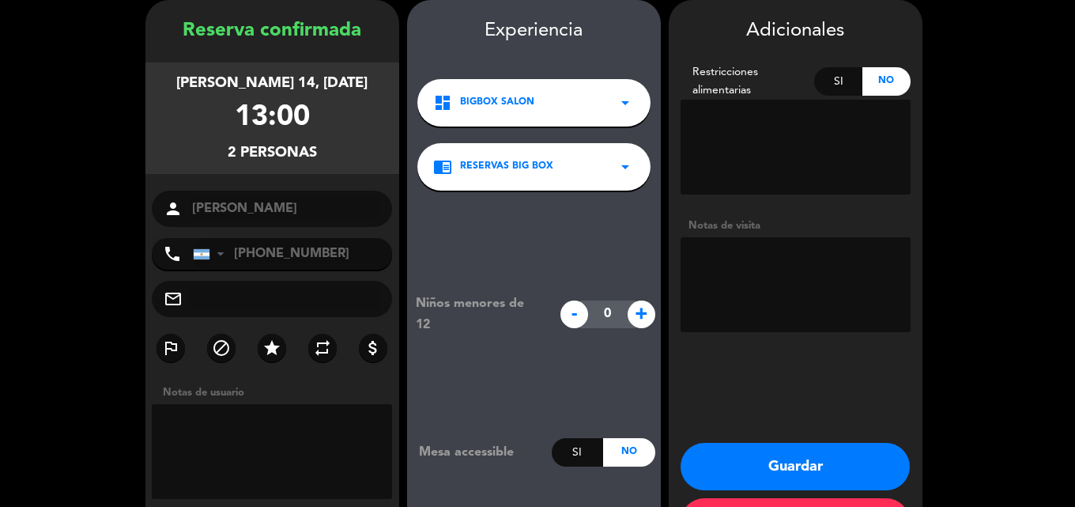
click at [750, 272] on textarea at bounding box center [796, 284] width 230 height 95
click at [756, 283] on textarea at bounding box center [796, 284] width 230 height 95
paste textarea "Bigbox: CPU2IE2A"
type textarea "Bigbox: CPU2IE2A"
click at [829, 470] on button "Guardar" at bounding box center [795, 466] width 229 height 47
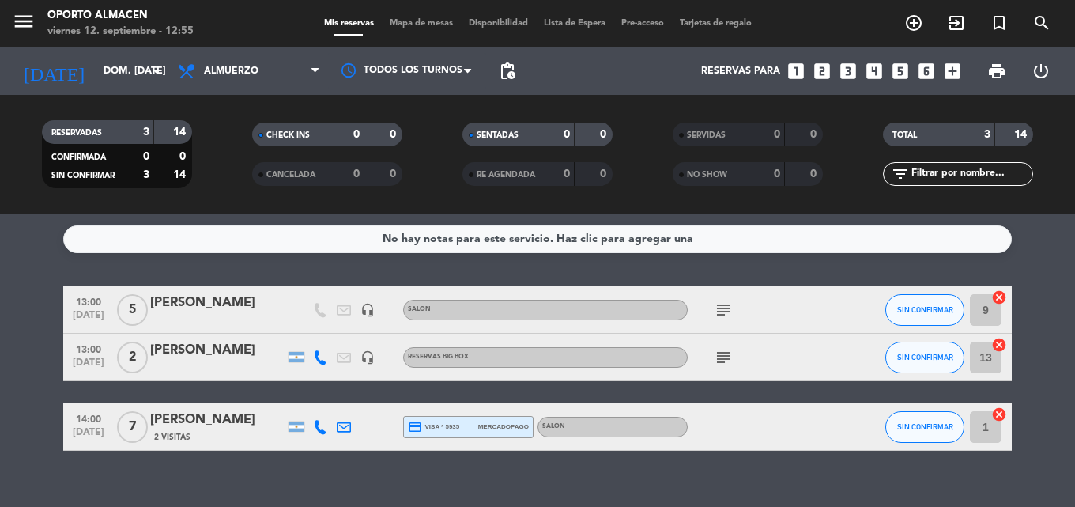
click at [721, 357] on icon "subject" at bounding box center [723, 357] width 19 height 19
click at [128, 70] on input "dom. [DATE]" at bounding box center [163, 71] width 134 height 27
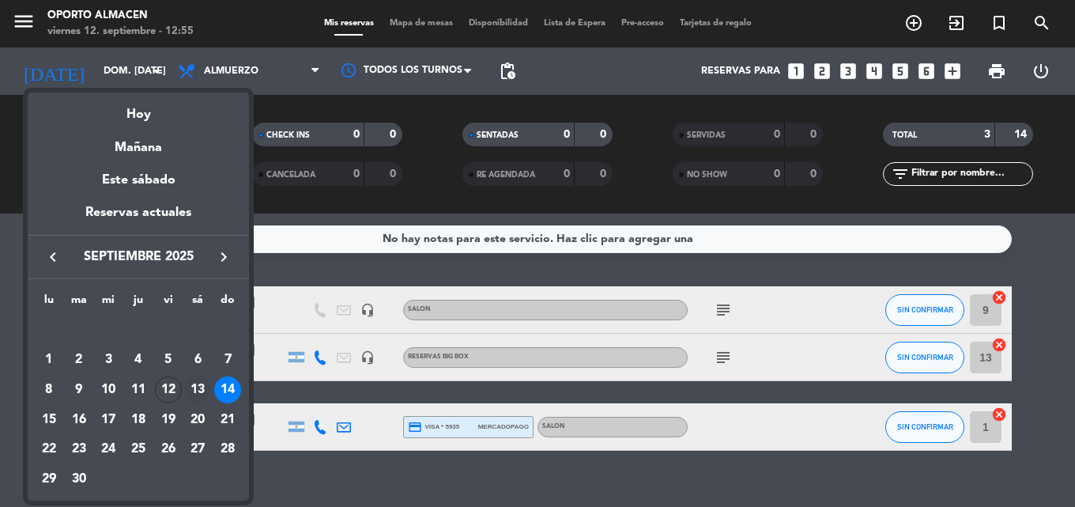
click at [194, 388] on div "13" at bounding box center [197, 389] width 27 height 27
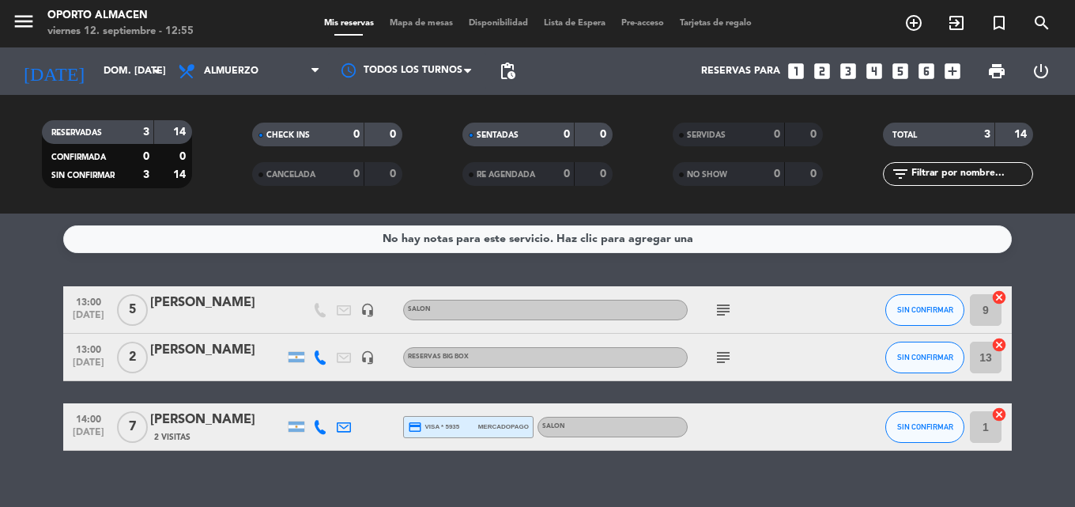
type input "sáb. [DATE]"
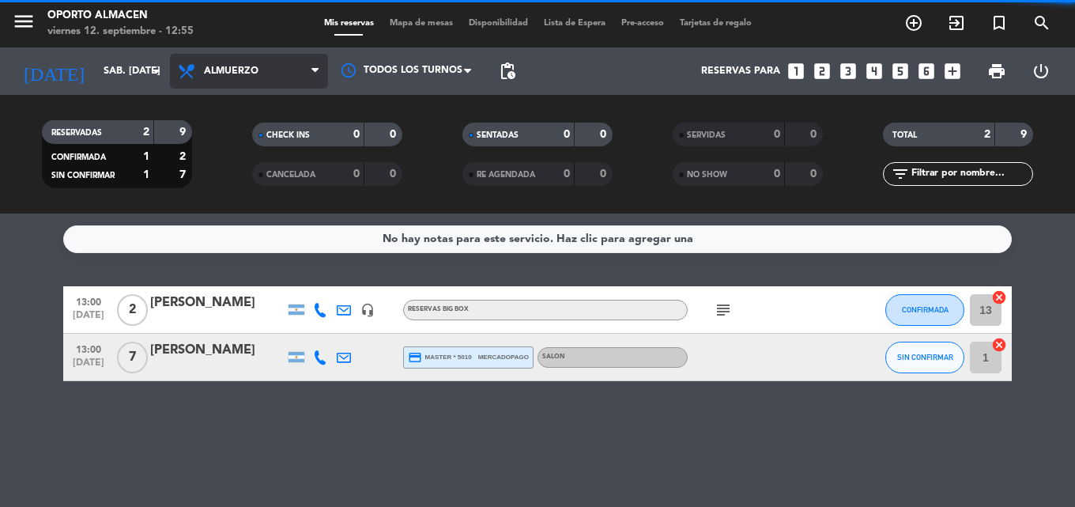
click at [231, 79] on span "Almuerzo" at bounding box center [249, 71] width 158 height 35
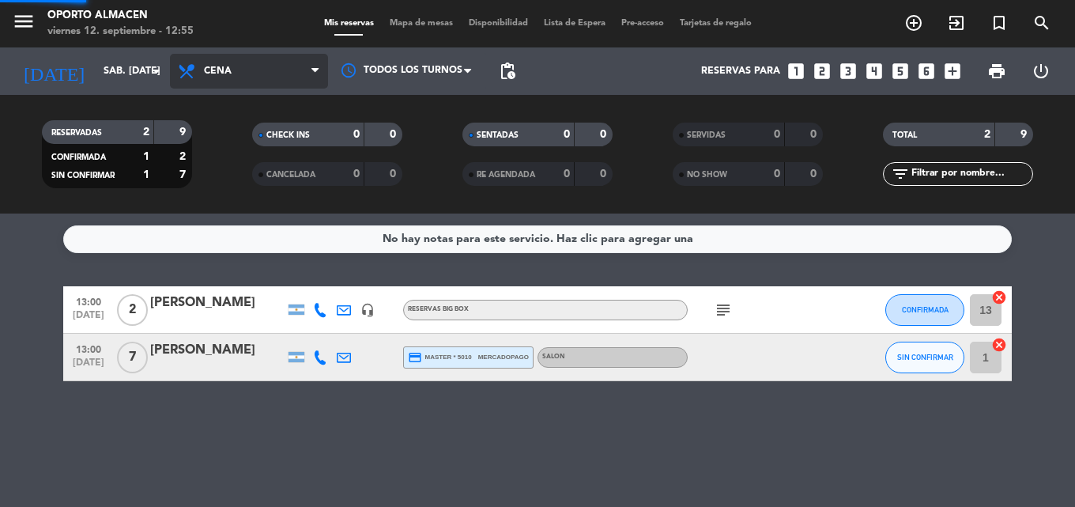
click at [240, 162] on div "menu Oporto Almacen viernes 12. septiembre - 12:55 Mis reservas Mapa de mesas D…" at bounding box center [537, 106] width 1075 height 213
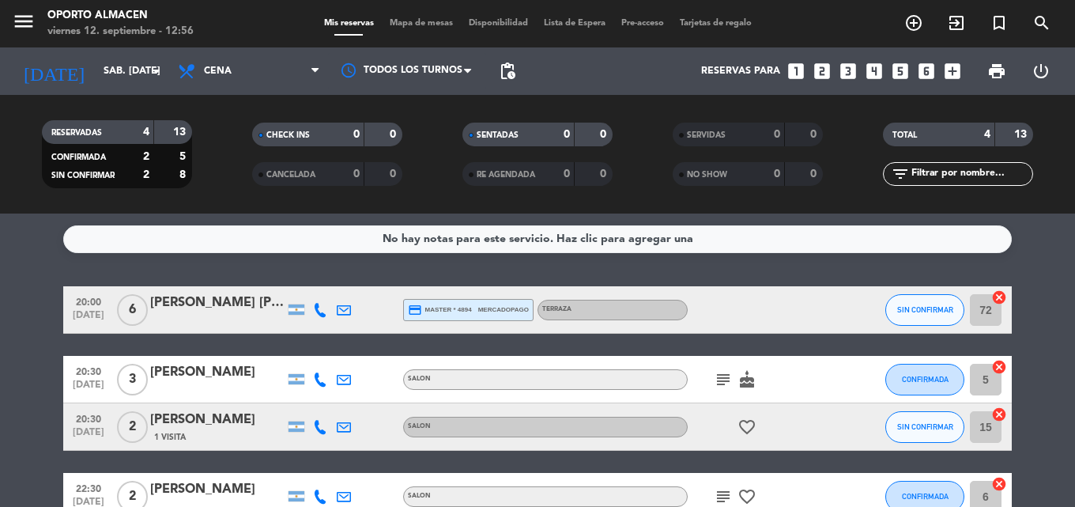
click at [818, 74] on icon "looks_two" at bounding box center [822, 71] width 21 height 21
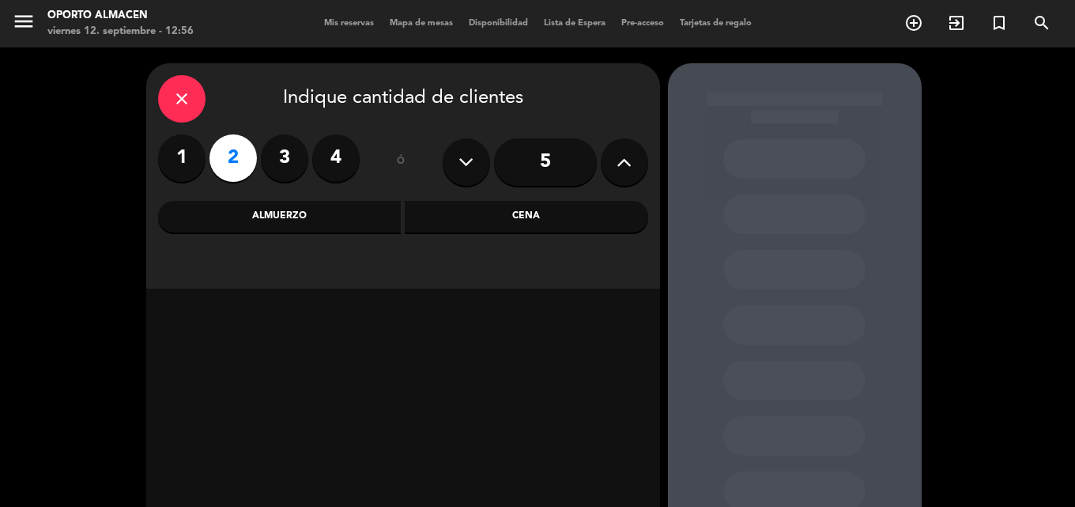
click at [522, 225] on div "Cena" at bounding box center [527, 217] width 244 height 32
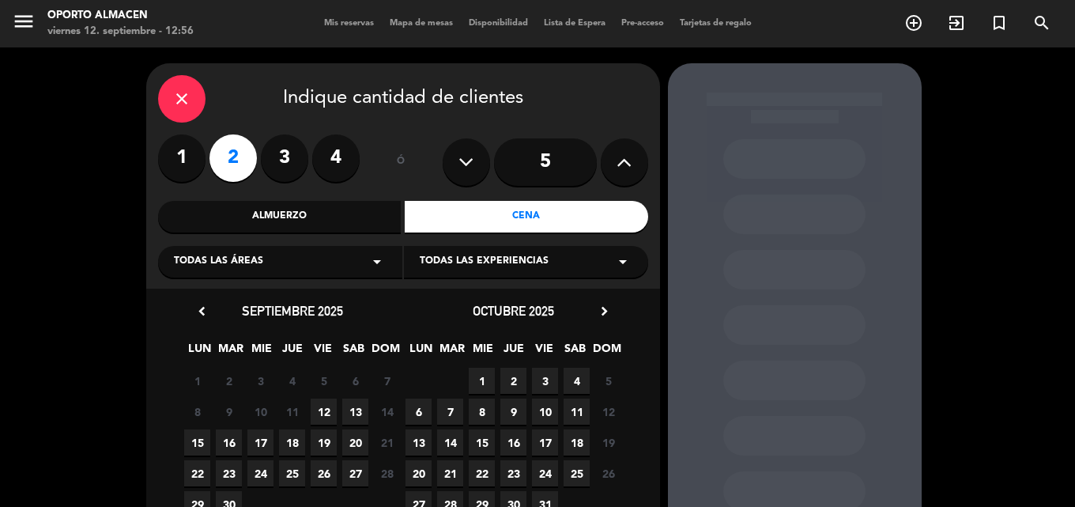
click at [355, 413] on span "13" at bounding box center [355, 412] width 26 height 26
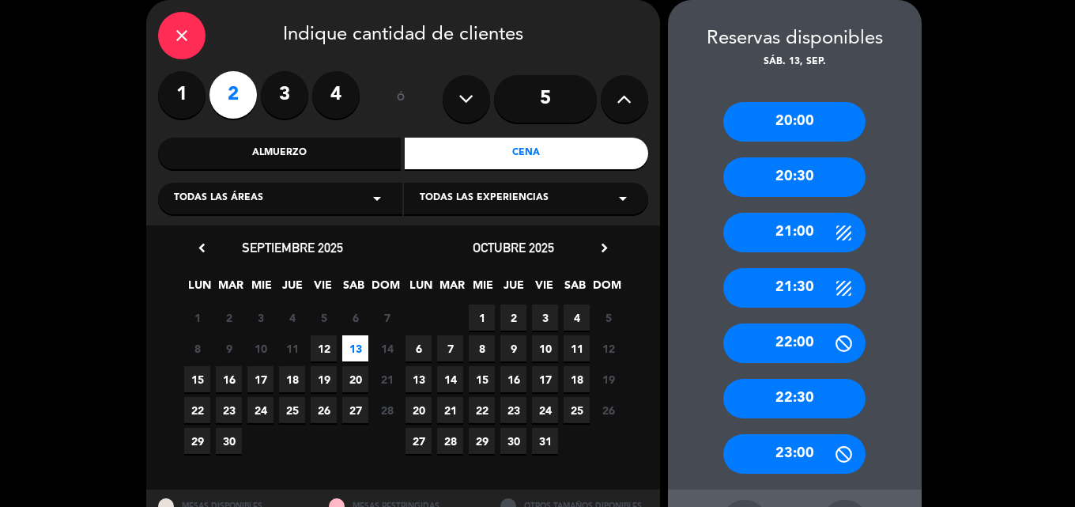
click at [799, 127] on div "20:00" at bounding box center [794, 122] width 142 height 40
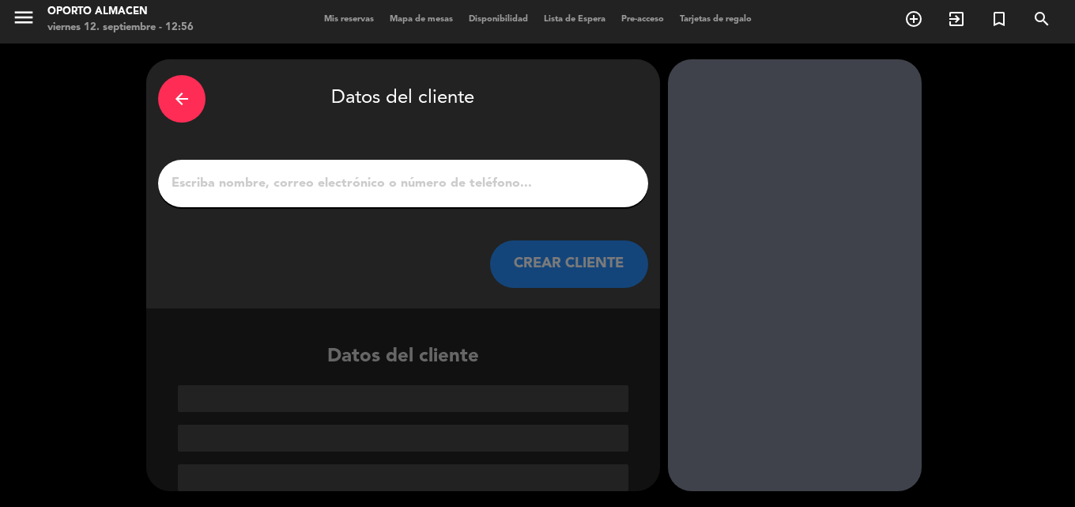
click at [383, 186] on input "1" at bounding box center [403, 183] width 467 height 22
paste input "[PERSON_NAME]"
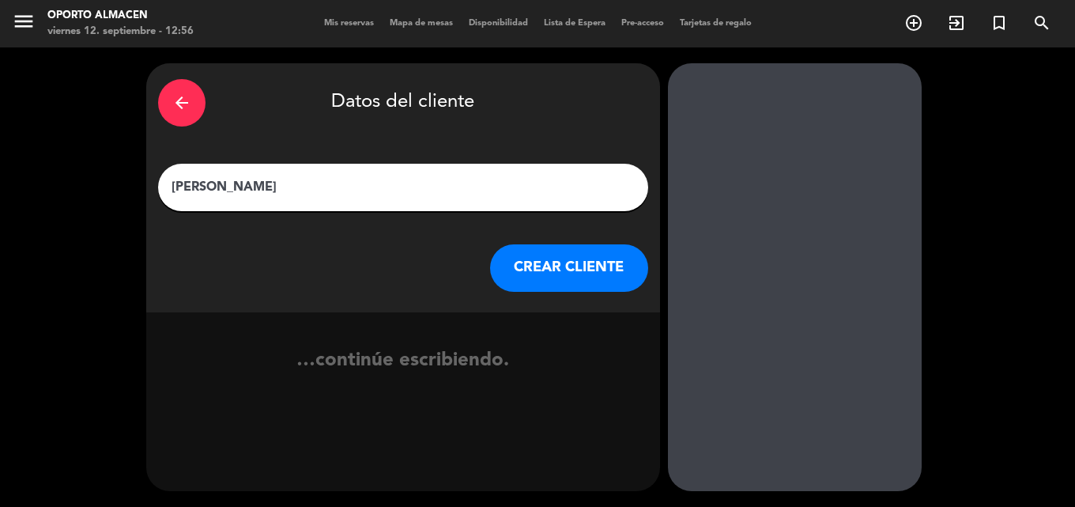
scroll to position [0, 0]
type input "[PERSON_NAME]"
click at [519, 260] on button "CREAR CLIENTE" at bounding box center [569, 267] width 158 height 47
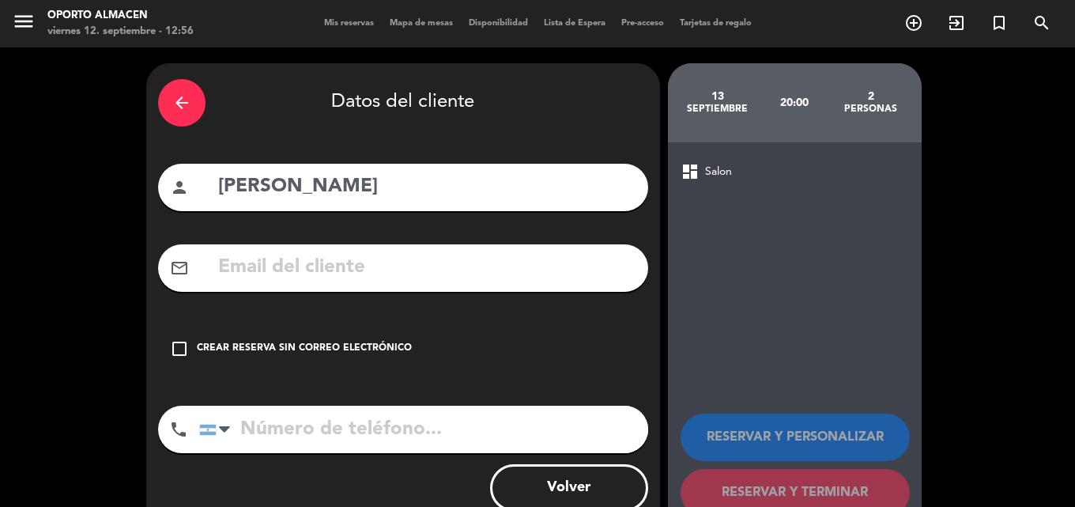
click at [304, 346] on div "Crear reserva sin correo electrónico" at bounding box center [304, 349] width 215 height 16
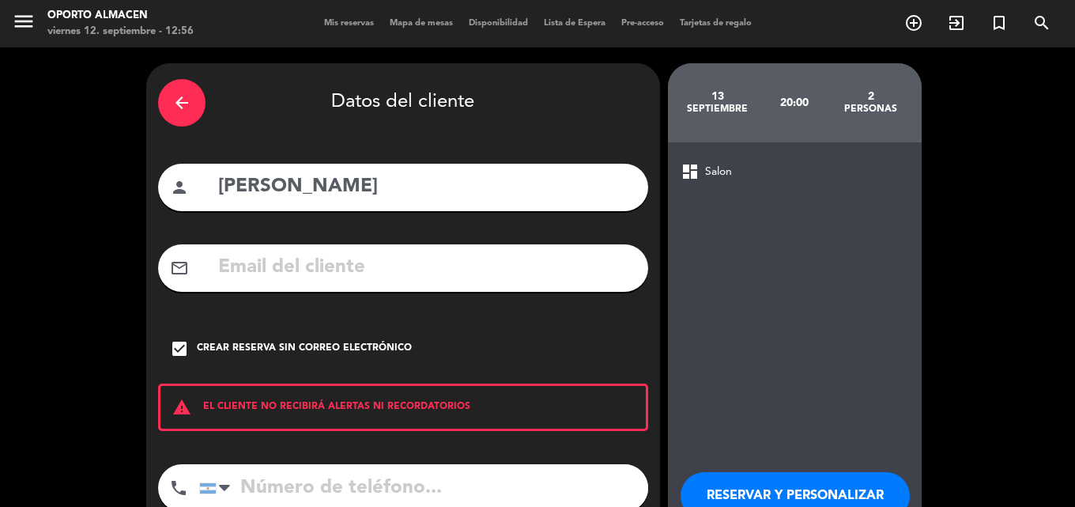
click at [407, 479] on input "tel" at bounding box center [423, 487] width 449 height 47
paste input "1140754141"
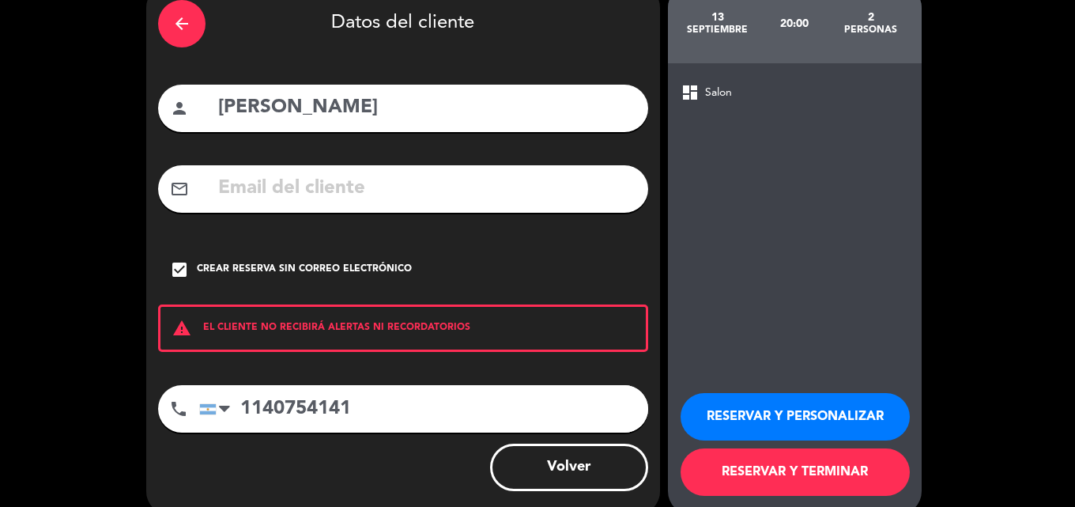
type input "1140754141"
click at [842, 419] on button "RESERVAR Y PERSONALIZAR" at bounding box center [795, 416] width 229 height 47
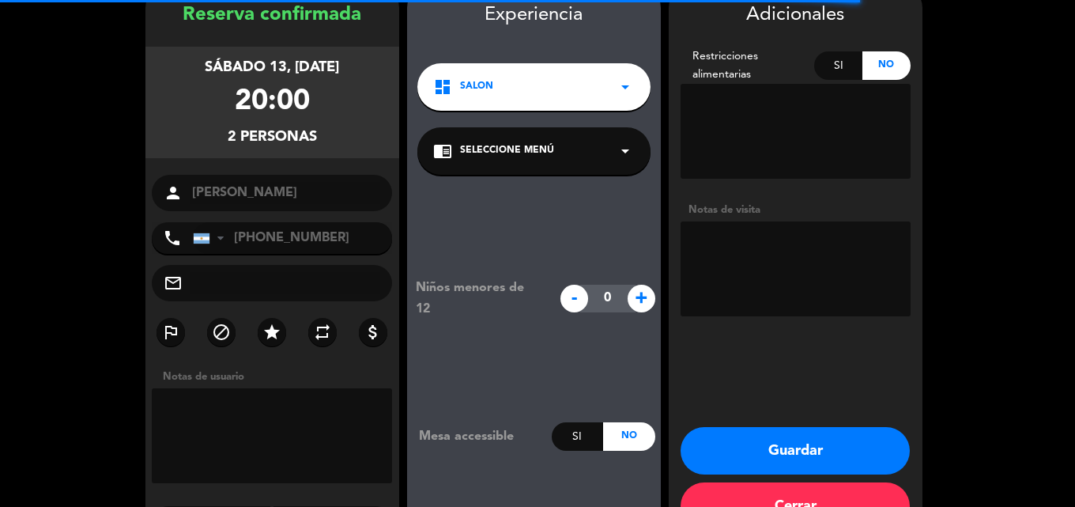
scroll to position [63, 0]
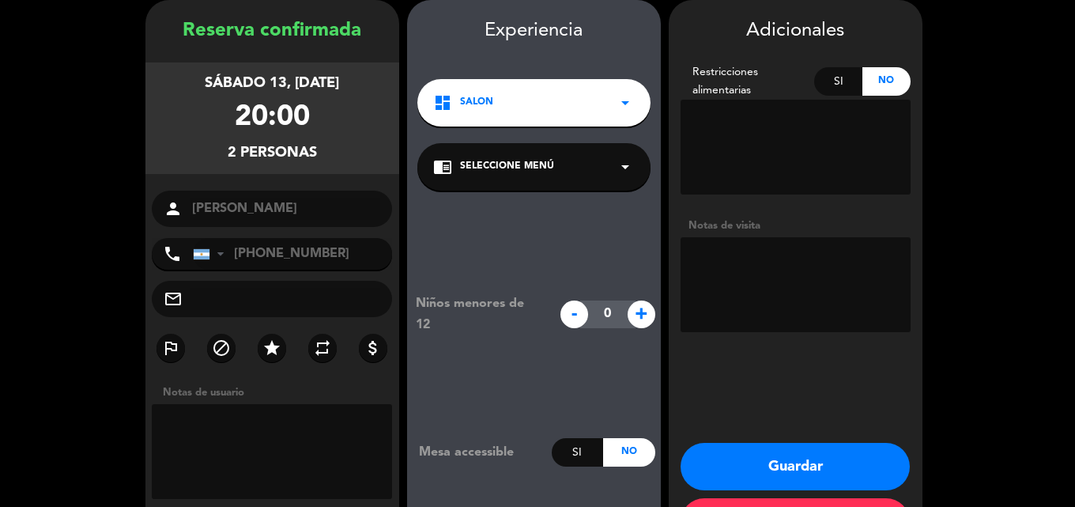
click at [542, 105] on div "dashboard Salon arrow_drop_down" at bounding box center [533, 102] width 233 height 47
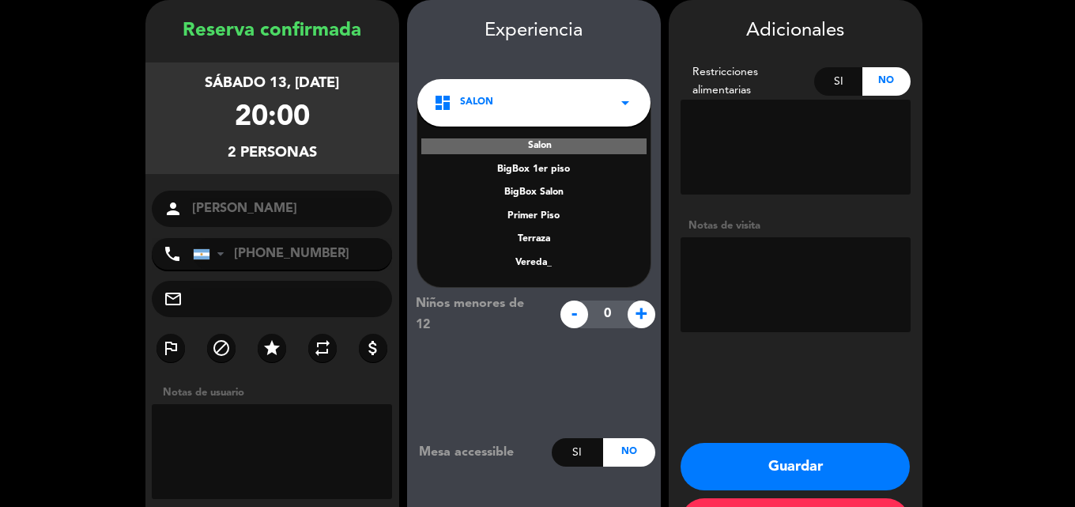
click at [545, 188] on div "BigBox Salon" at bounding box center [534, 193] width 202 height 16
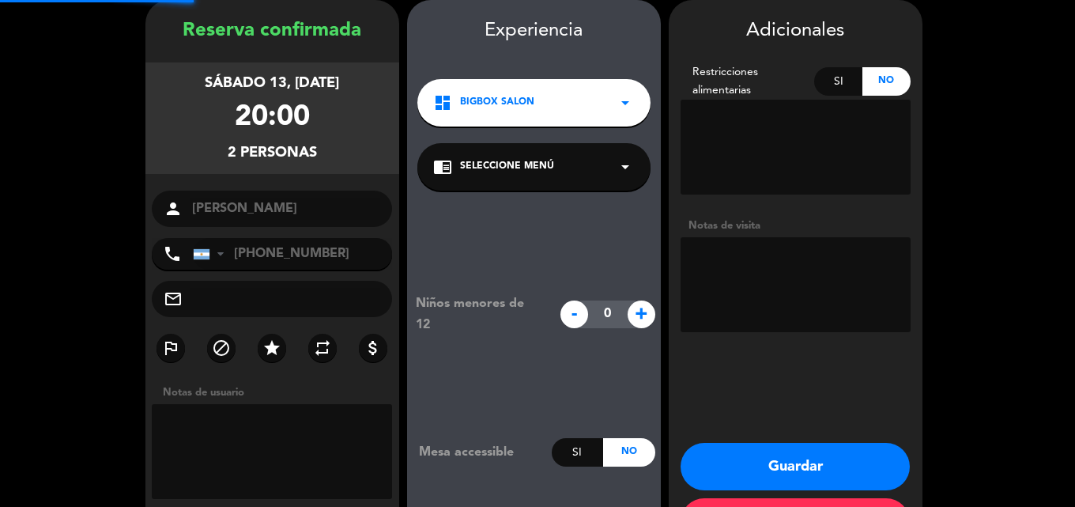
click at [543, 156] on div "chrome_reader_mode Seleccione Menú arrow_drop_down" at bounding box center [533, 166] width 233 height 47
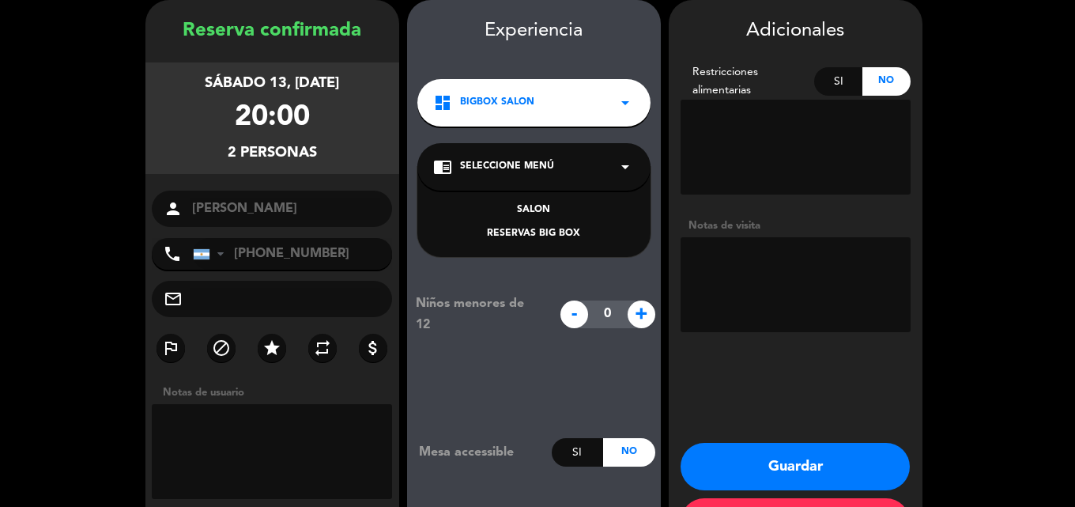
click at [552, 228] on div "RESERVAS BIG BOX" at bounding box center [534, 234] width 202 height 16
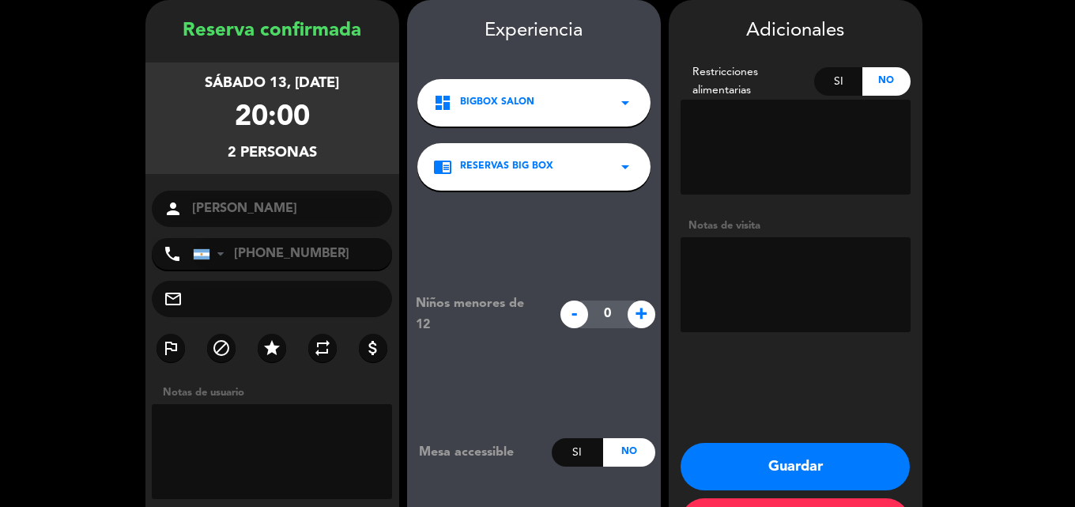
click at [849, 464] on button "Guardar" at bounding box center [795, 466] width 229 height 47
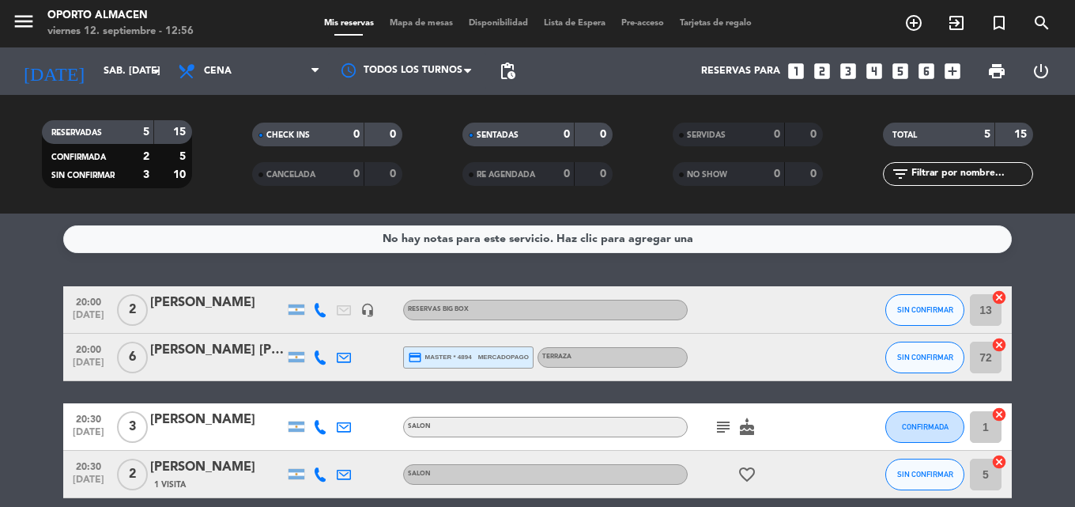
click at [246, 311] on div "[PERSON_NAME]" at bounding box center [217, 303] width 134 height 21
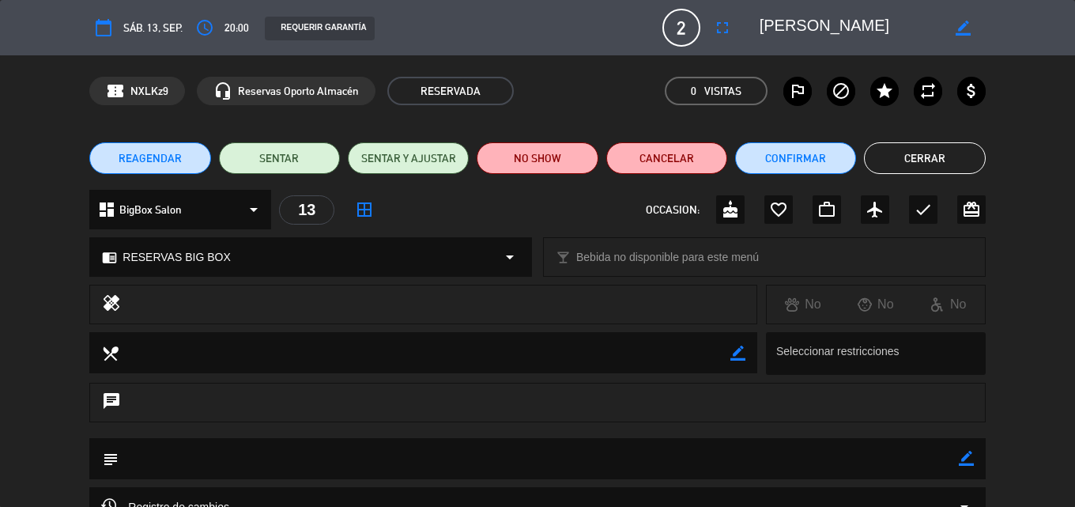
click at [965, 458] on icon "border_color" at bounding box center [966, 458] width 15 height 15
click at [690, 446] on textarea at bounding box center [539, 458] width 840 height 40
click at [299, 458] on textarea at bounding box center [539, 458] width 840 height 40
paste textarea "Bigbox: BBF5UVUV"
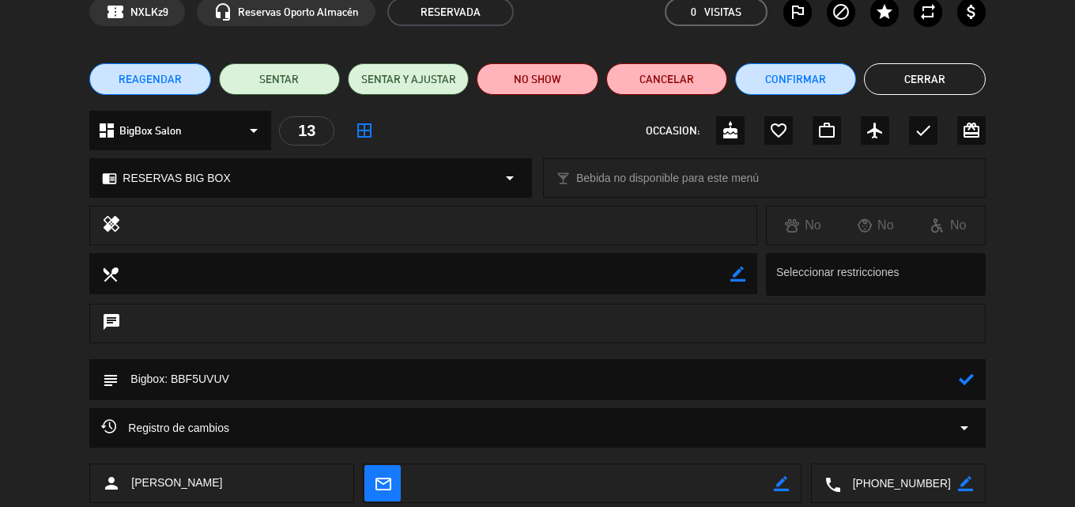
type textarea "Bigbox: BBF5UVUV"
click at [965, 372] on icon at bounding box center [966, 379] width 15 height 15
click at [912, 79] on button "Cerrar" at bounding box center [924, 79] width 121 height 32
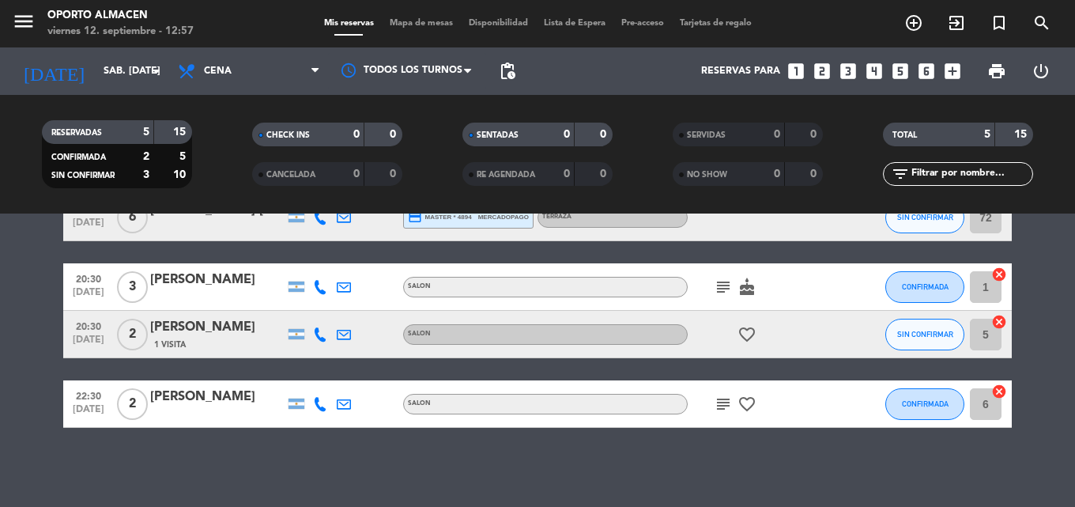
scroll to position [0, 0]
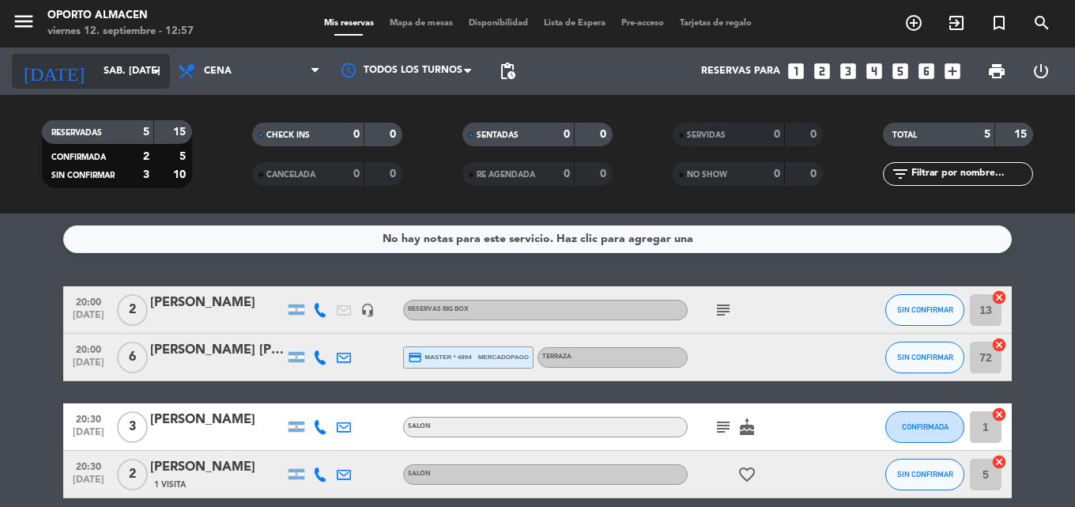
click at [131, 67] on input "sáb. [DATE]" at bounding box center [163, 71] width 134 height 27
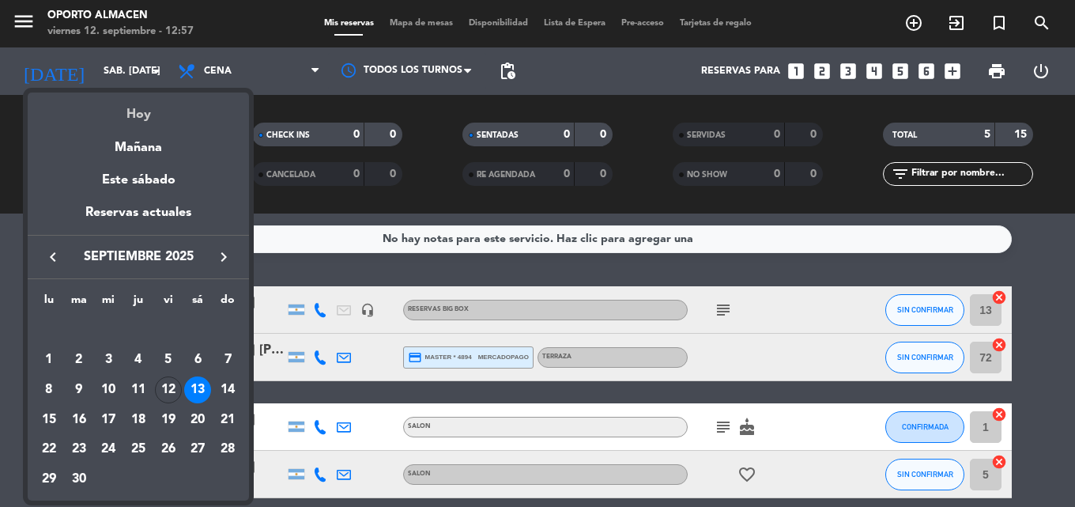
click at [147, 108] on div "Hoy" at bounding box center [138, 109] width 221 height 32
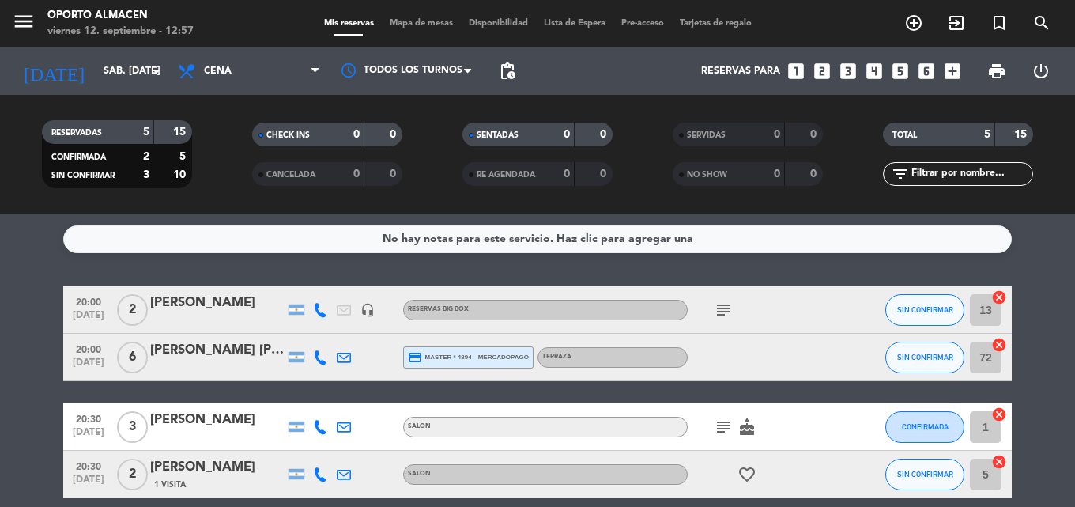
type input "vie. [DATE]"
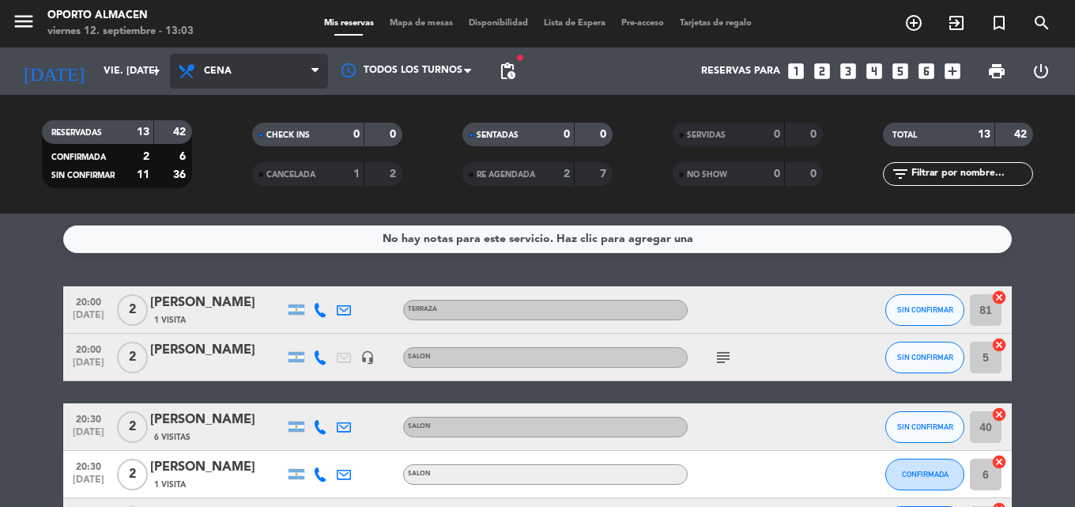
click at [270, 80] on span "Cena" at bounding box center [249, 71] width 158 height 35
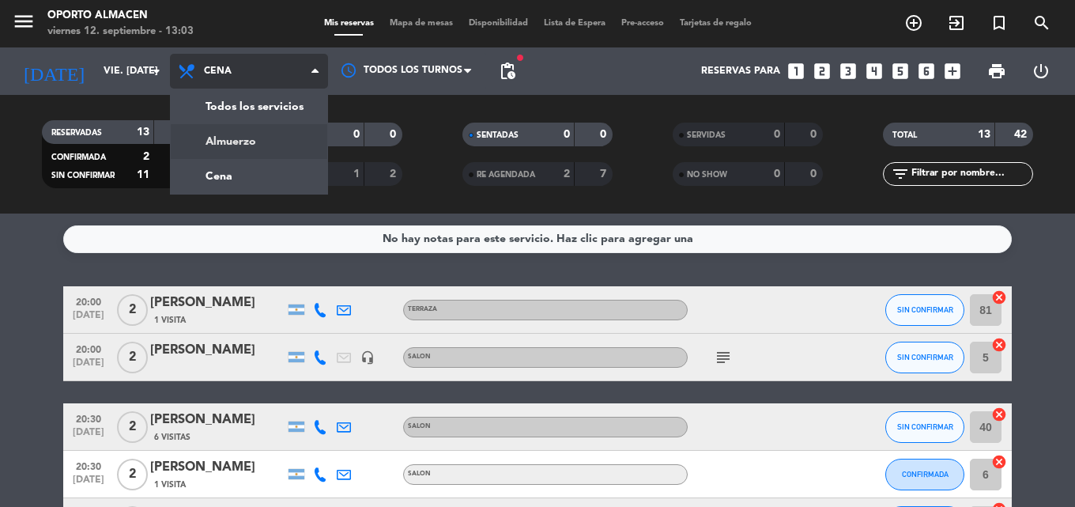
click at [239, 152] on div "menu Oporto Almacen viernes 12. septiembre - 13:03 Mis reservas Mapa de mesas D…" at bounding box center [537, 106] width 1075 height 213
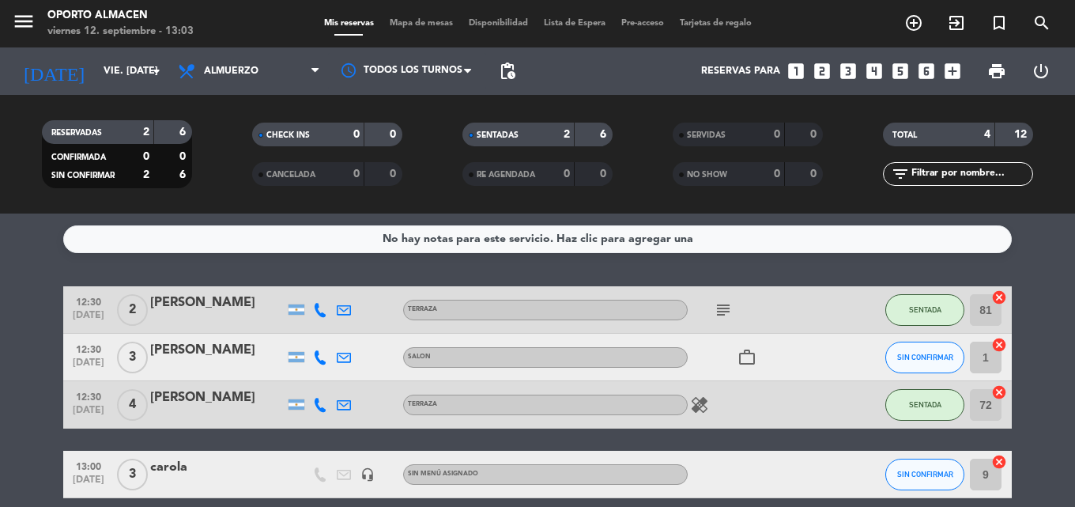
scroll to position [70, 0]
